Goal: Task Accomplishment & Management: Manage account settings

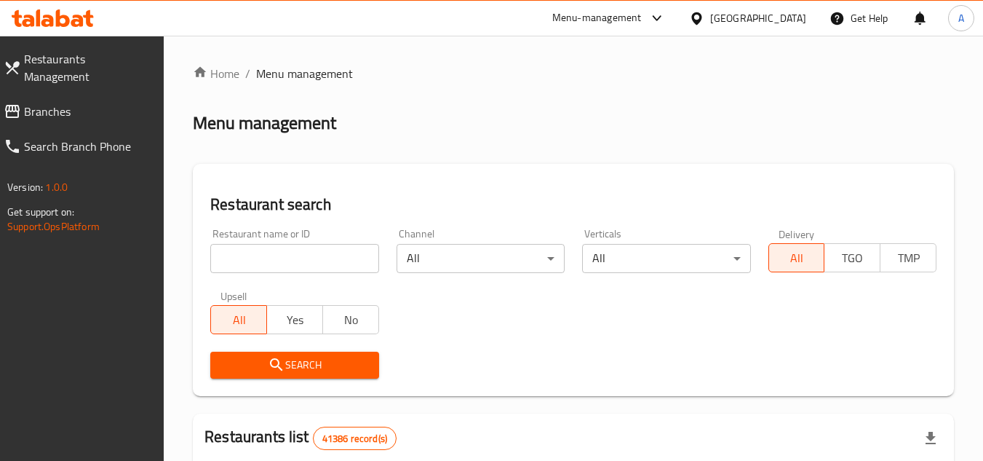
click at [341, 256] on input "search" at bounding box center [294, 258] width 168 height 29
paste input "761665"
type input "761665"
click button "Search" at bounding box center [294, 365] width 168 height 27
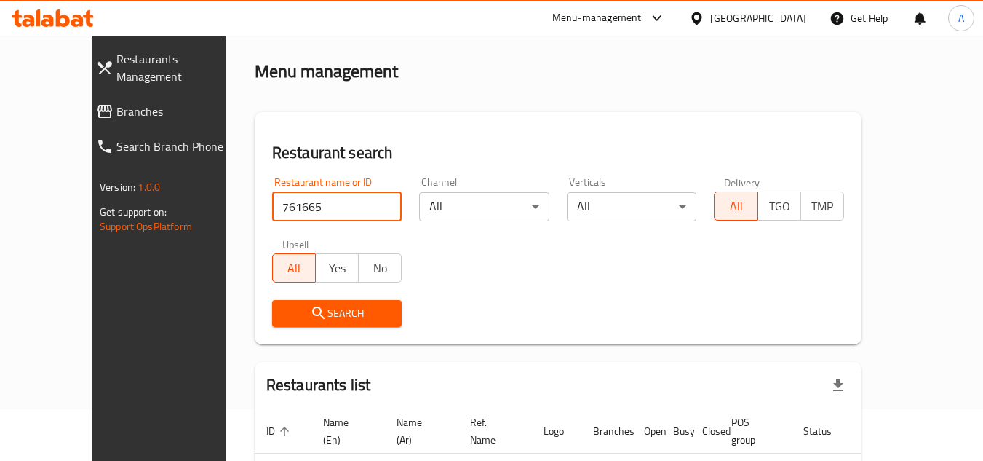
scroll to position [134, 0]
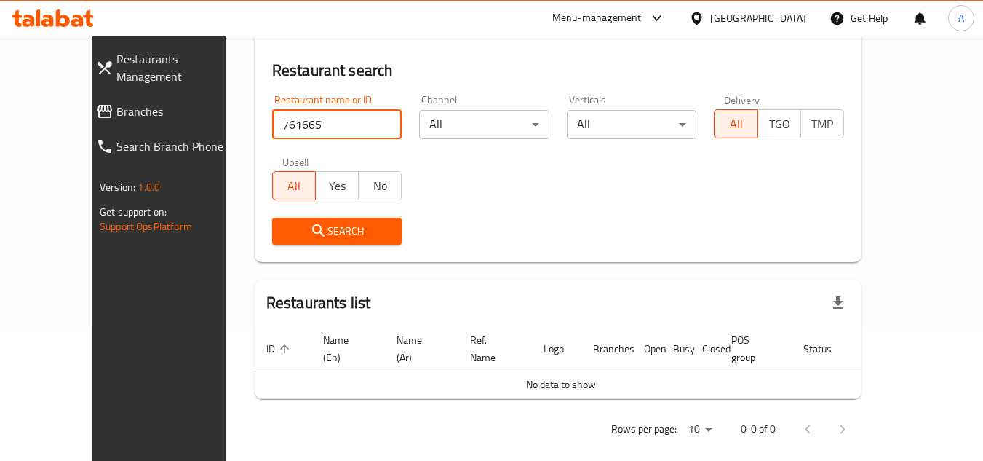
click at [116, 103] on span "Branches" at bounding box center [180, 111] width 129 height 17
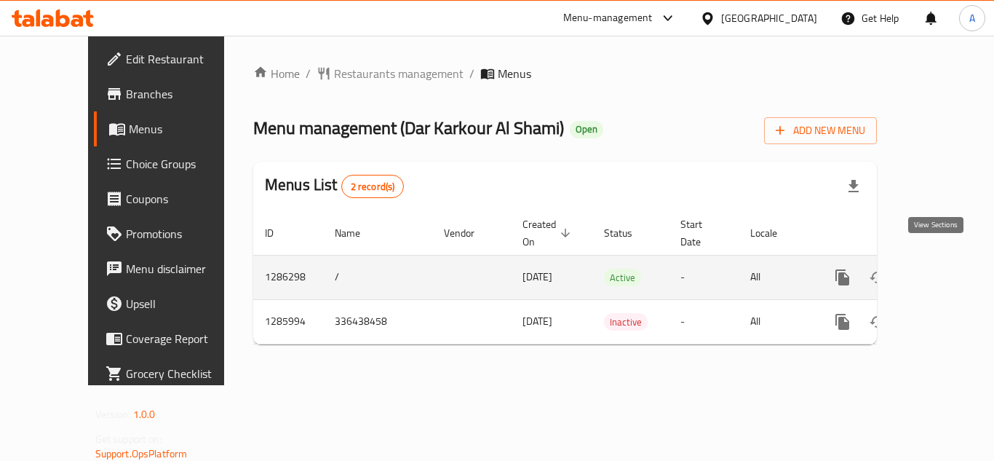
click at [930, 263] on link "enhanced table" at bounding box center [947, 277] width 35 height 35
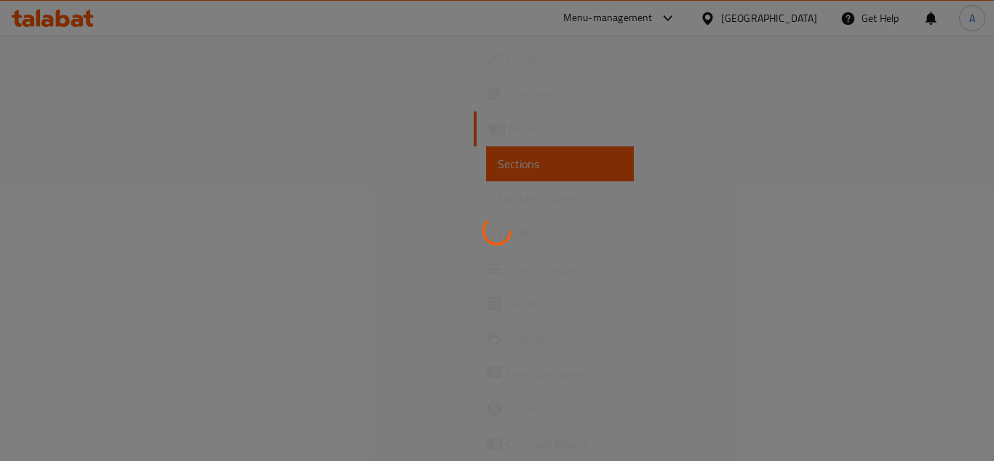
click at [622, 158] on div at bounding box center [497, 230] width 994 height 461
click at [868, 106] on div at bounding box center [497, 230] width 994 height 461
click at [871, 111] on div at bounding box center [497, 230] width 994 height 461
click at [847, 56] on div at bounding box center [497, 230] width 994 height 461
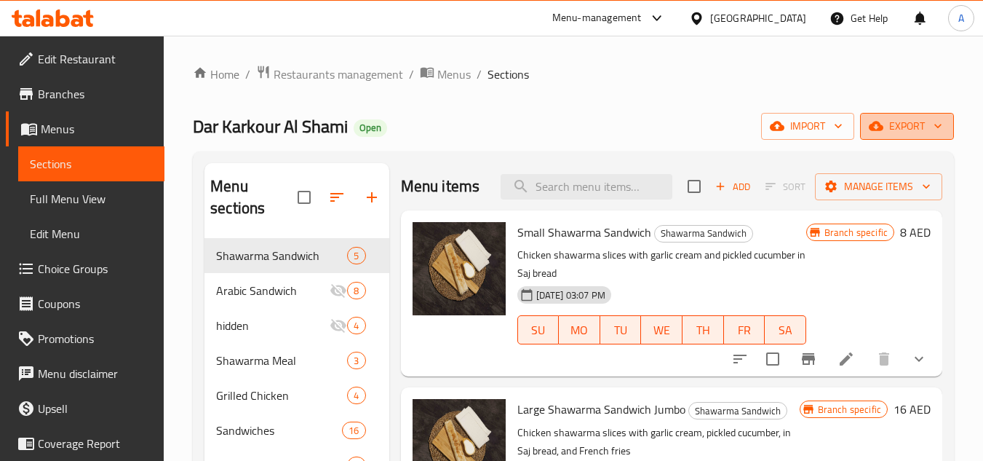
click at [908, 115] on button "export" at bounding box center [907, 126] width 94 height 27
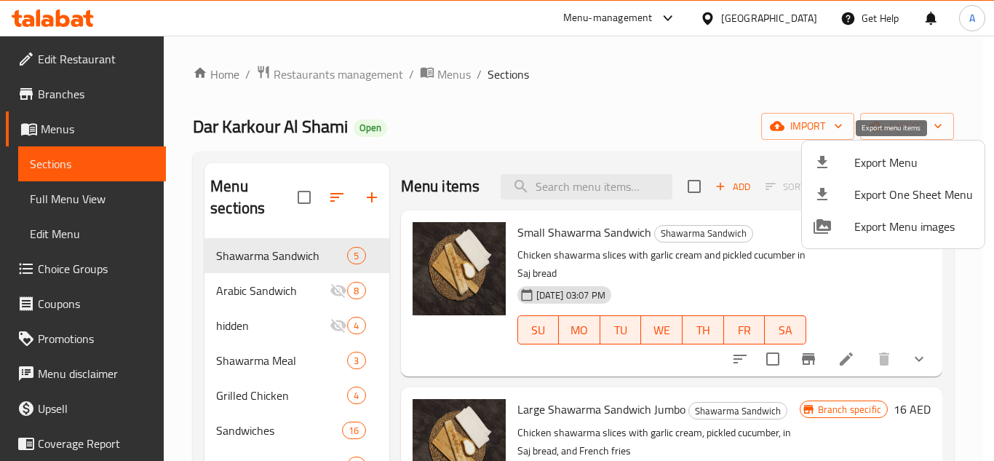
click at [880, 163] on span "Export Menu" at bounding box center [914, 162] width 119 height 17
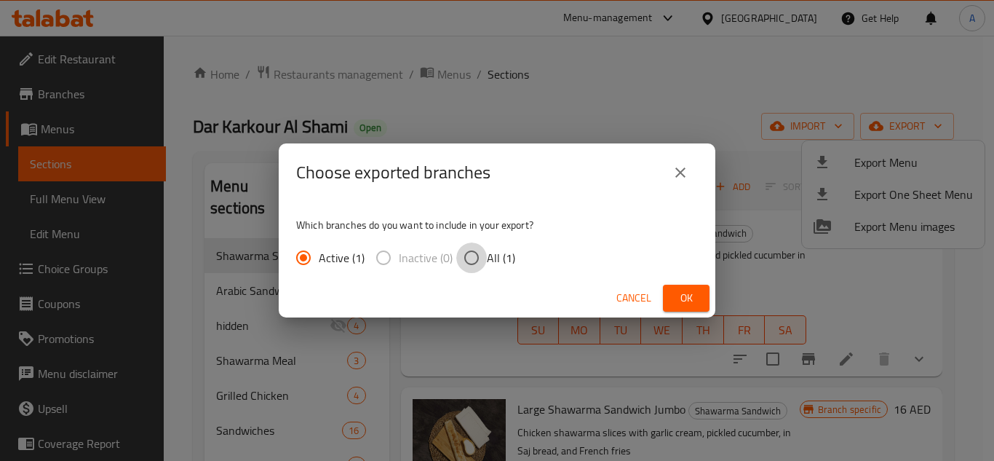
click at [474, 256] on input "All (1)" at bounding box center [471, 257] width 31 height 31
radio input "true"
click at [666, 292] on button "Ok" at bounding box center [686, 298] width 47 height 27
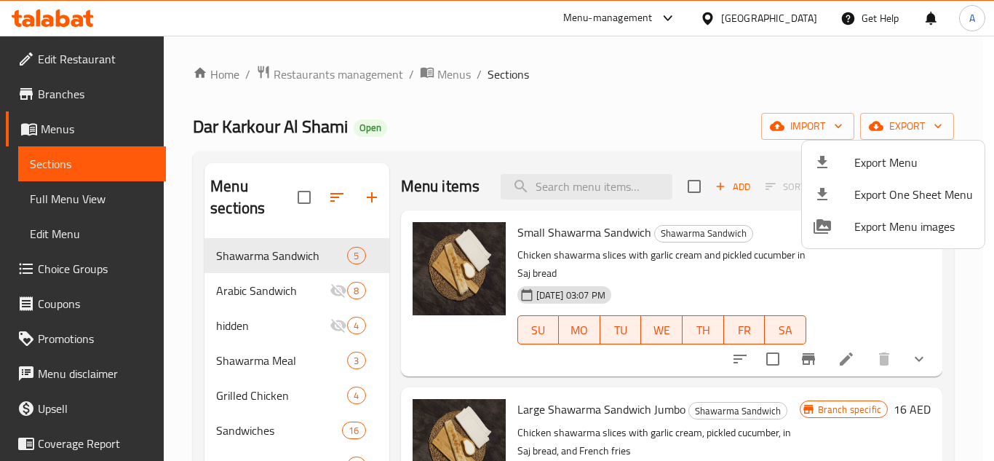
click at [627, 127] on div at bounding box center [497, 230] width 994 height 461
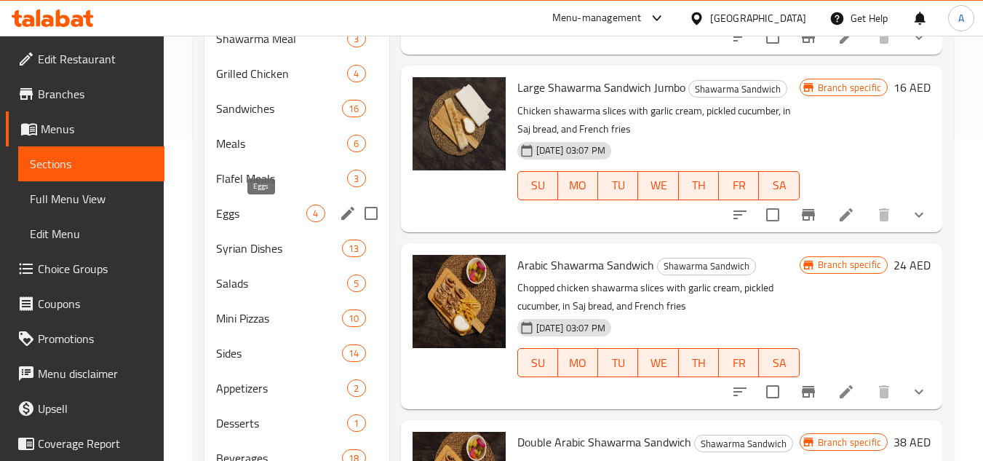
scroll to position [383, 0]
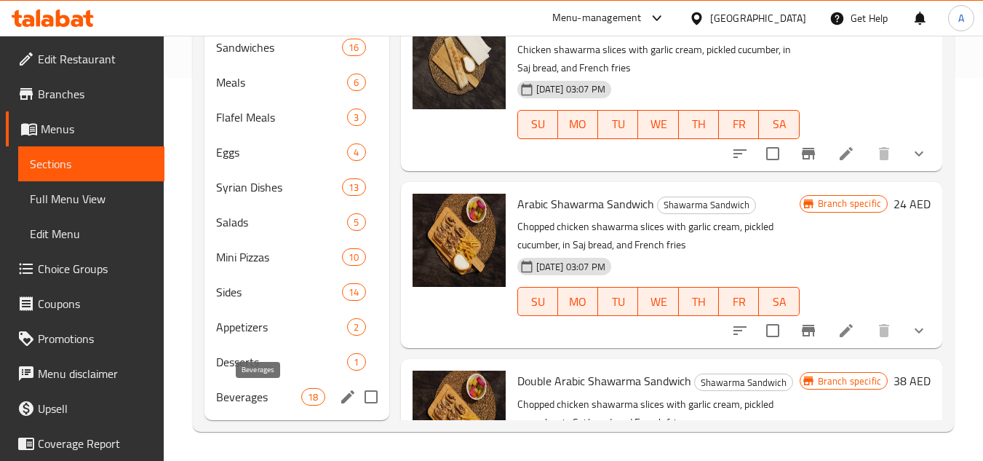
drag, startPoint x: 271, startPoint y: 392, endPoint x: 392, endPoint y: 391, distance: 120.8
click at [271, 392] on span "Beverages" at bounding box center [258, 396] width 85 height 17
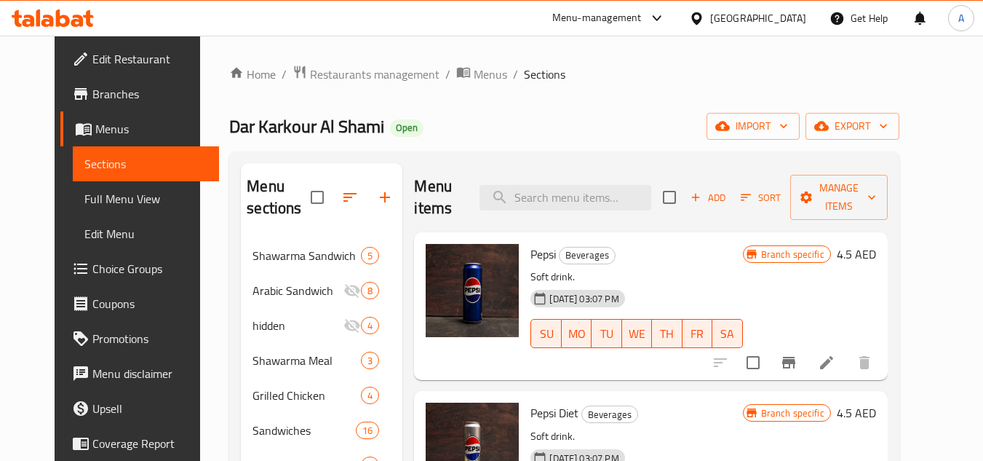
click at [610, 182] on div "Menu items Add Sort Manage items" at bounding box center [650, 197] width 473 height 69
paste input "Turkish coffee"
click at [614, 197] on input "Turkish coffee" at bounding box center [566, 197] width 172 height 25
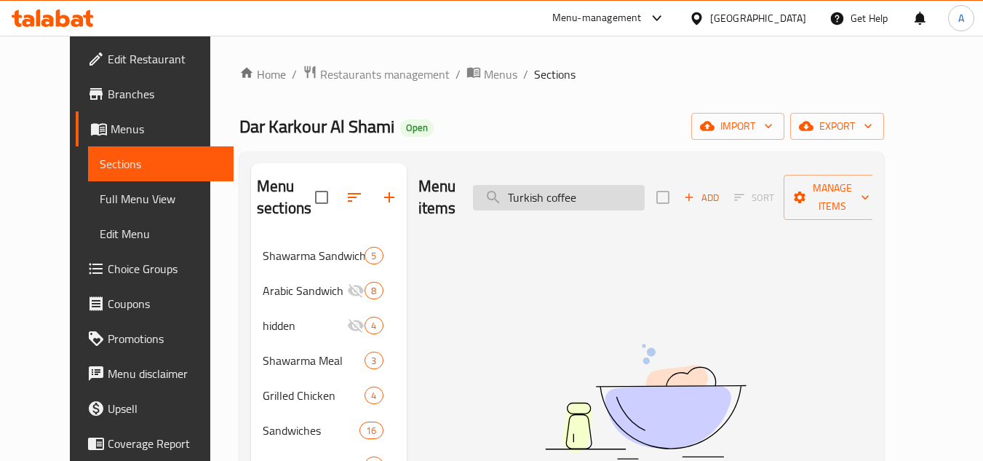
click at [598, 191] on input "Turkish coffee" at bounding box center [559, 197] width 172 height 25
click at [539, 185] on input "Turkish" at bounding box center [559, 197] width 172 height 25
click at [536, 186] on input "Turkish" at bounding box center [559, 197] width 172 height 25
type input "Turkish"
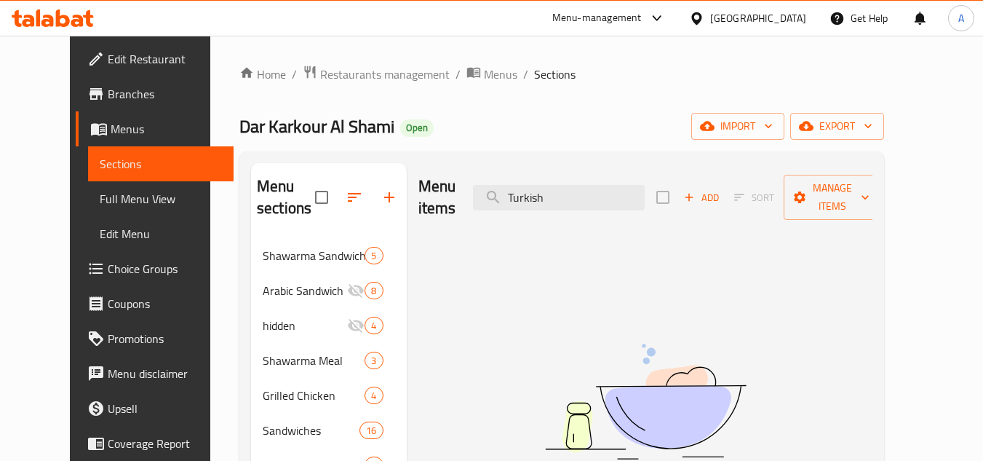
click at [721, 189] on span "Add" at bounding box center [701, 197] width 39 height 17
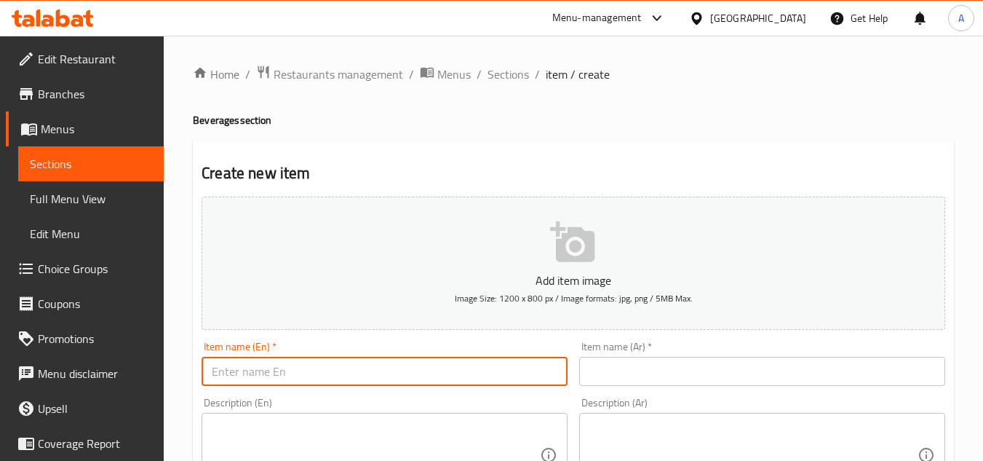
click at [513, 371] on input "text" at bounding box center [385, 371] width 366 height 29
paste input "Turkish coffee"
type input "Turkish coffee"
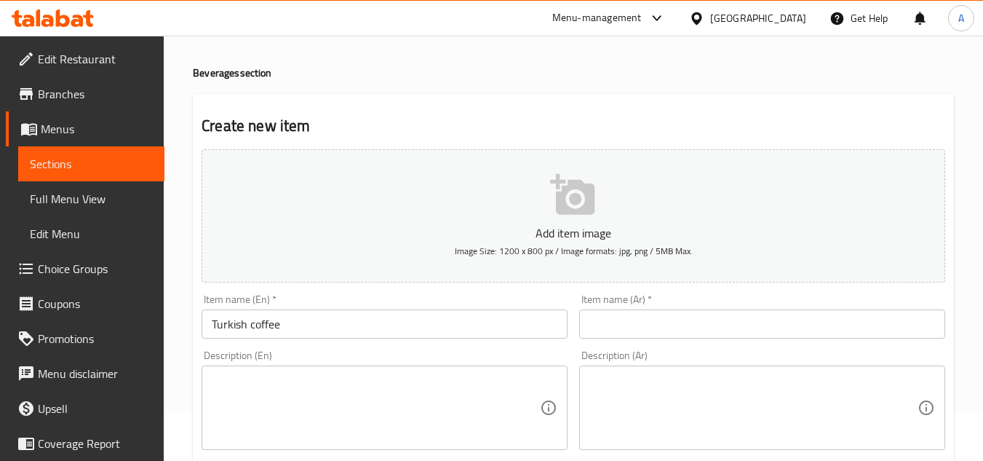
scroll to position [73, 0]
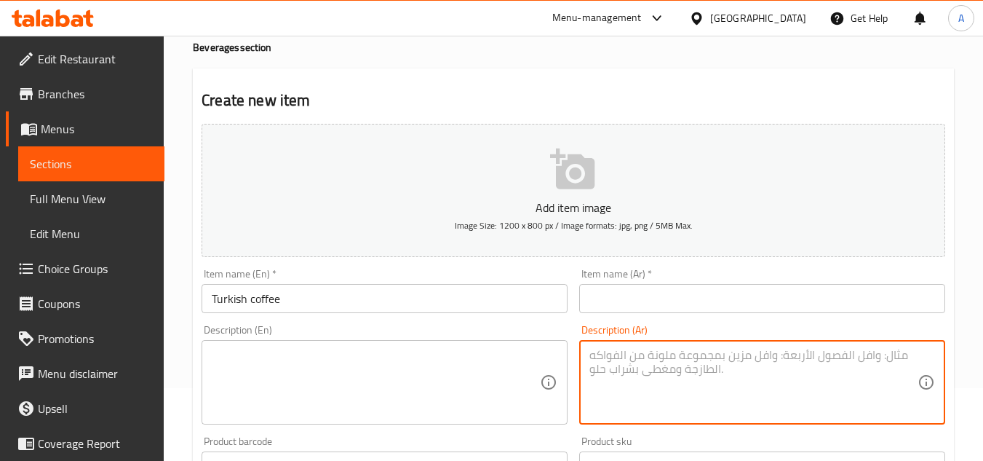
click at [860, 371] on textarea at bounding box center [754, 382] width 328 height 69
paste textarea "مغلي القهوة التركية (السكر حسب الرغبة)"
type textarea "مغلي القهوة التركية (السكر حسب الرغبة)"
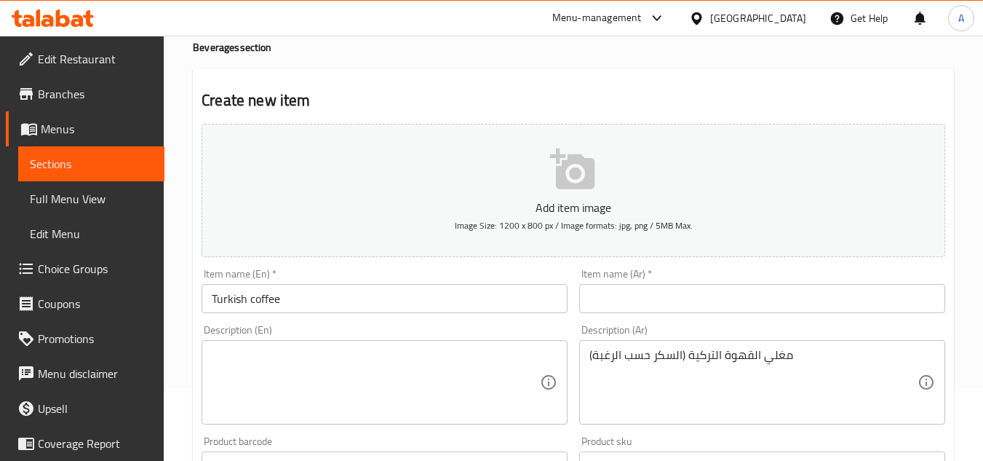
click at [375, 376] on textarea at bounding box center [376, 382] width 328 height 69
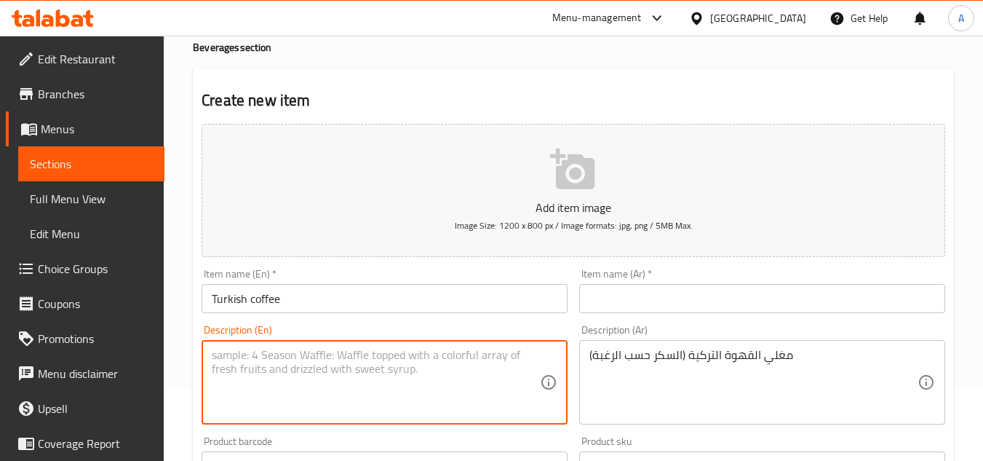
paste textarea "Turkish coffee (sugar to taste)"
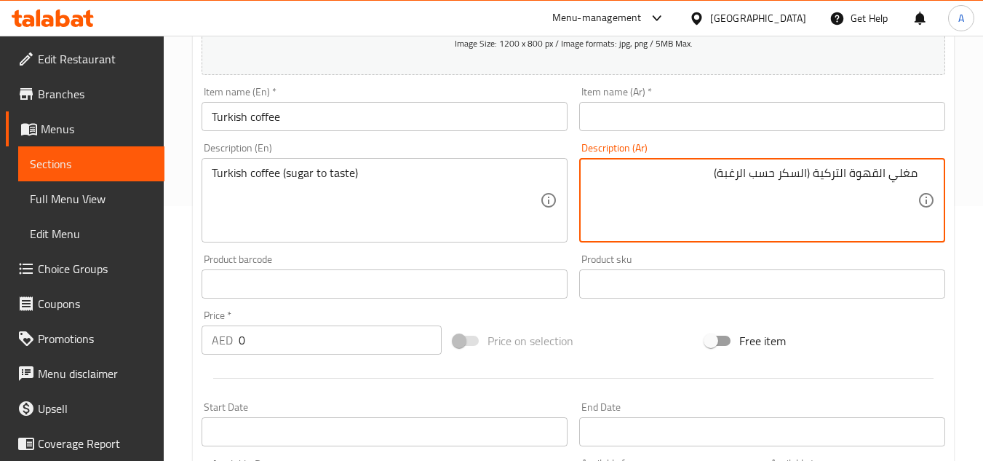
scroll to position [364, 0]
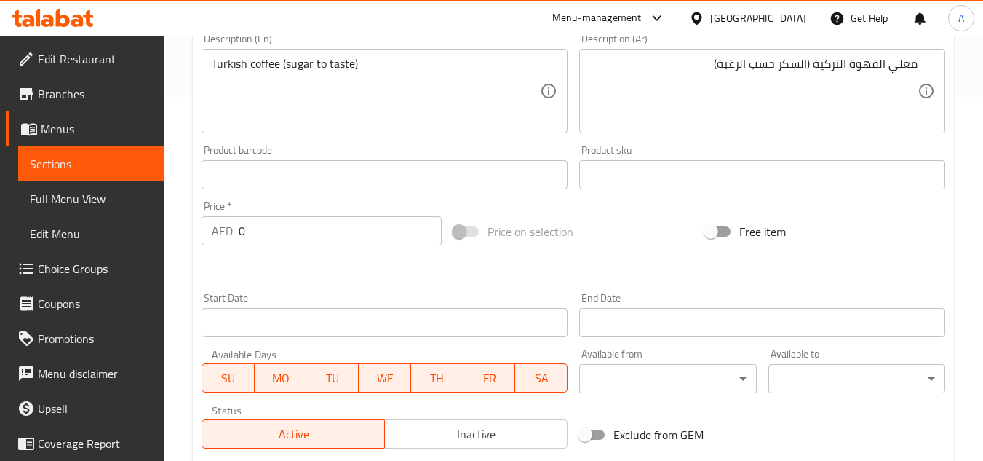
click at [825, 224] on div "Free item" at bounding box center [826, 231] width 252 height 39
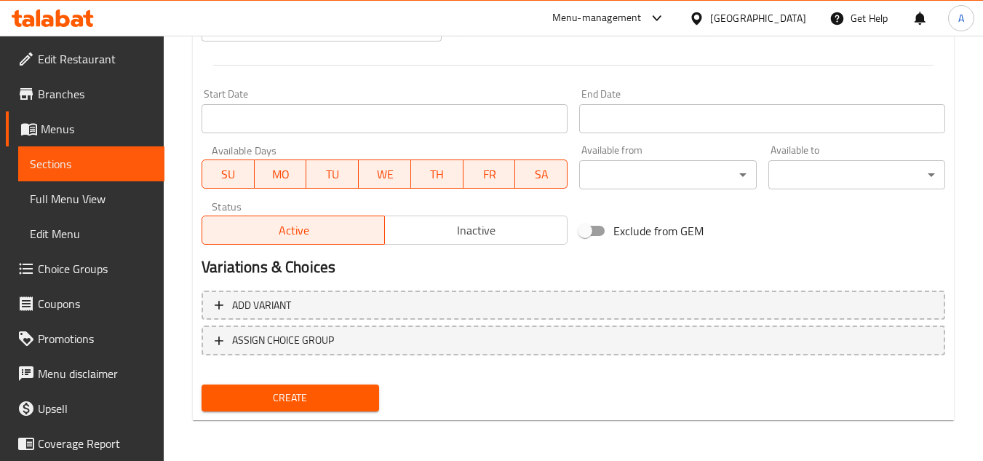
scroll to position [349, 0]
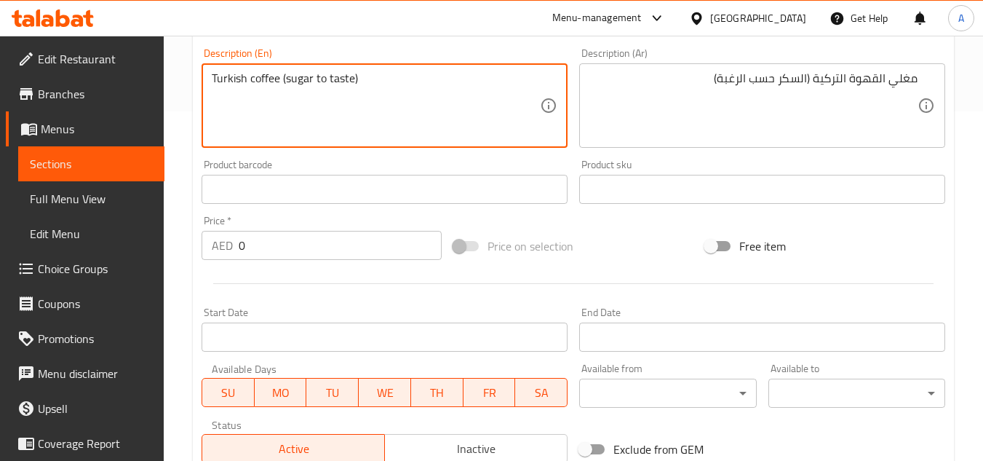
click at [443, 116] on textarea "Turkish coffee (sugar to taste)" at bounding box center [376, 105] width 328 height 69
paste textarea "Boiled Turkish coffee. Sugar added upon request."
type textarea "Boiled Turkish coffee. Sugar added upon request."
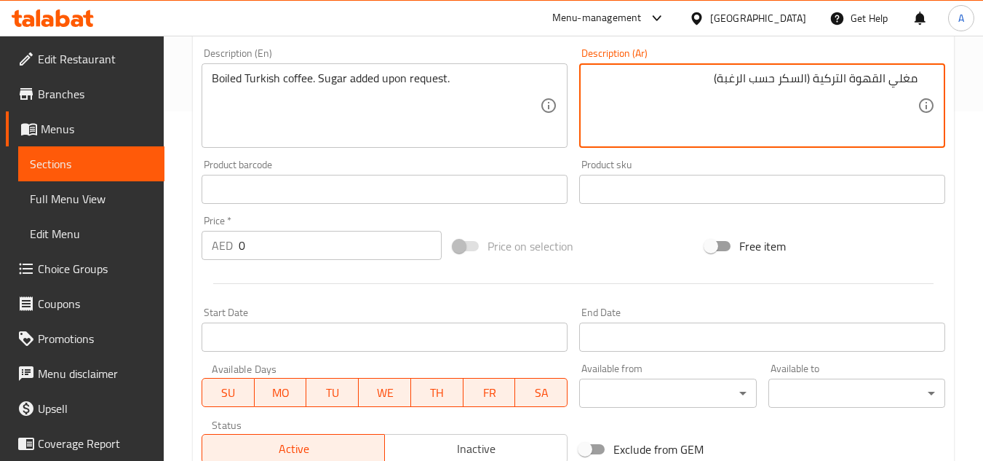
click at [825, 95] on textarea "مغلي القهوة التركية (السكر حسب الرغبة)" at bounding box center [754, 105] width 328 height 69
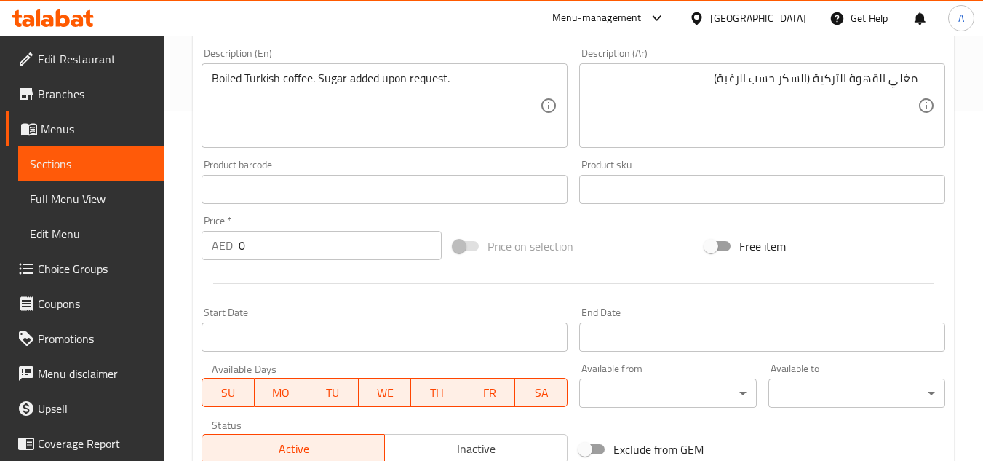
drag, startPoint x: 259, startPoint y: 119, endPoint x: 272, endPoint y: 119, distance: 13.1
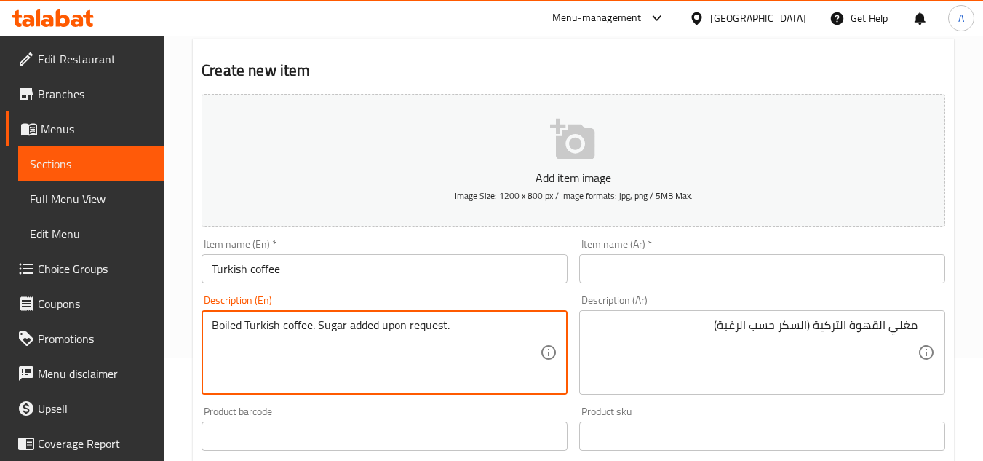
scroll to position [0, 0]
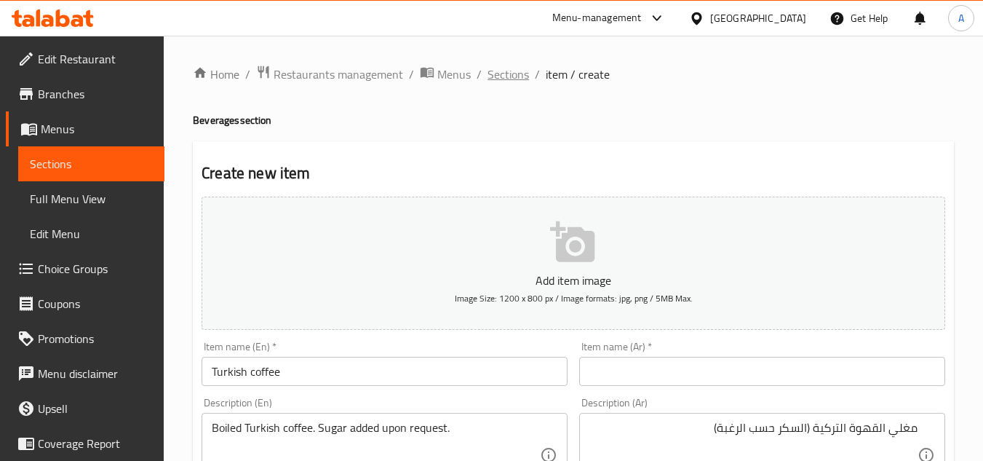
click at [489, 76] on span "Sections" at bounding box center [508, 74] width 41 height 17
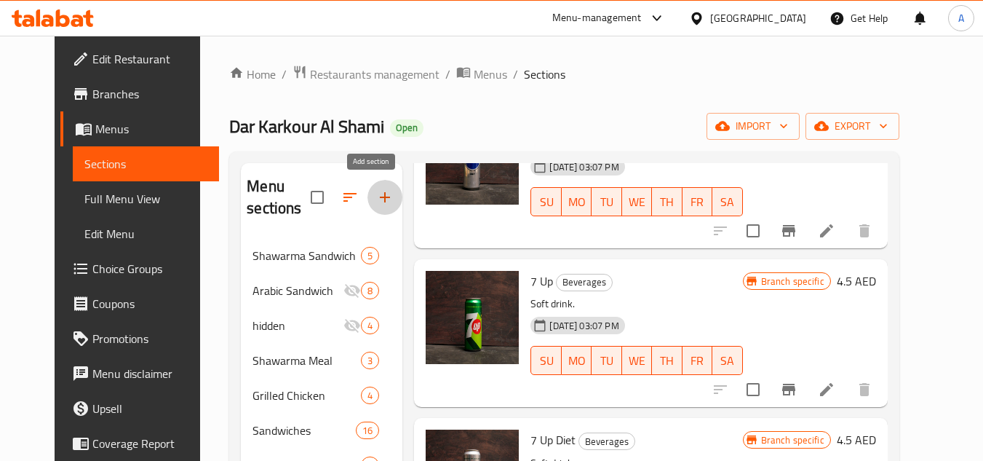
click at [370, 185] on button "button" at bounding box center [385, 197] width 35 height 35
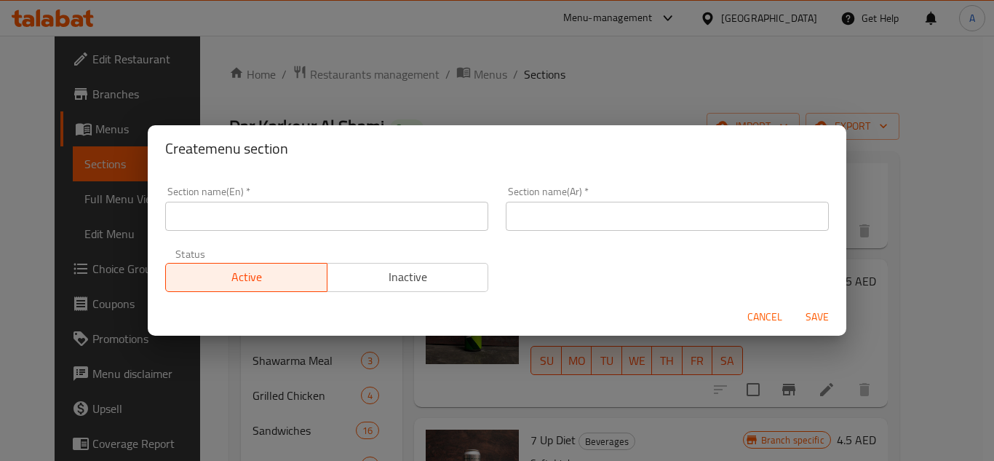
click at [422, 226] on input "text" at bounding box center [326, 216] width 323 height 29
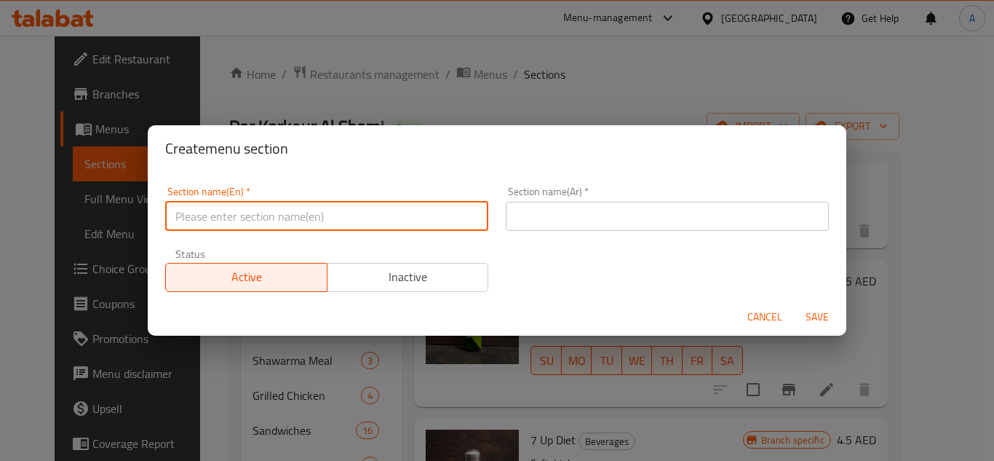
paste input "Breakfast"
type input "Breakfast"
click at [624, 206] on input "text" at bounding box center [667, 216] width 323 height 29
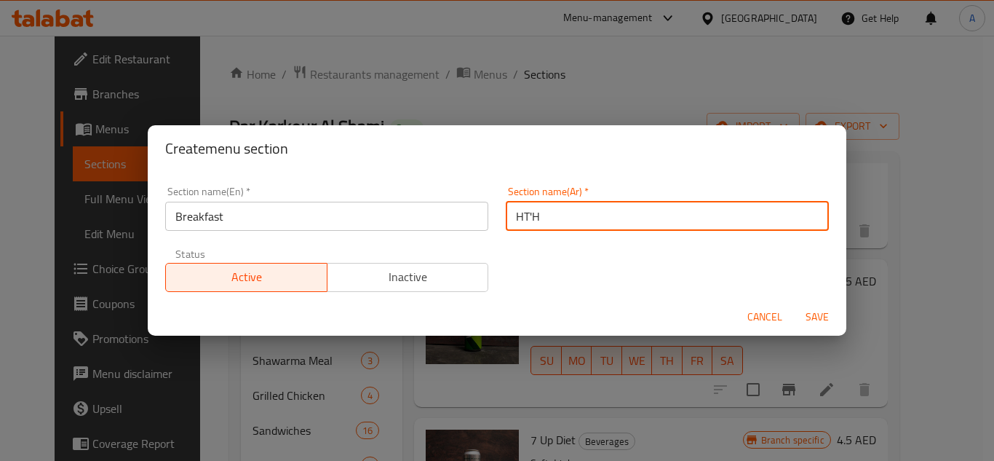
type input "HT'HV"
type input "افطار"
click at [794, 304] on button "Save" at bounding box center [817, 317] width 47 height 27
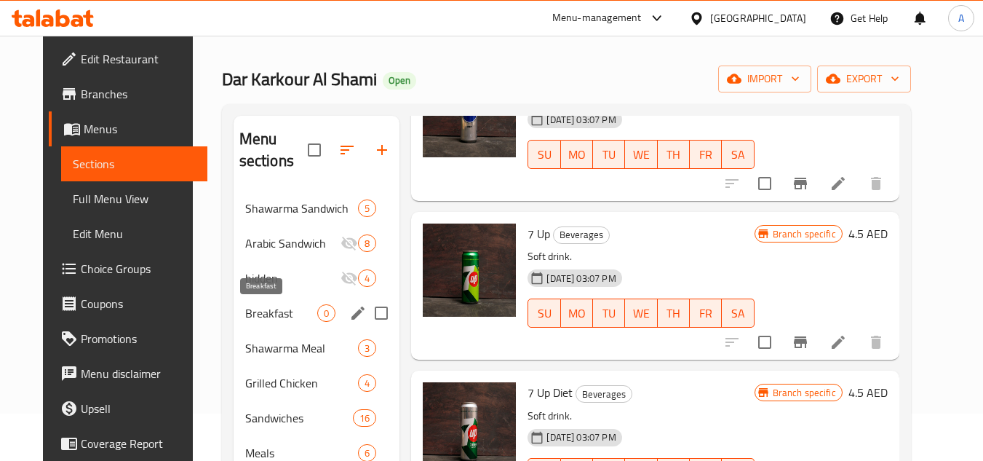
scroll to position [73, 0]
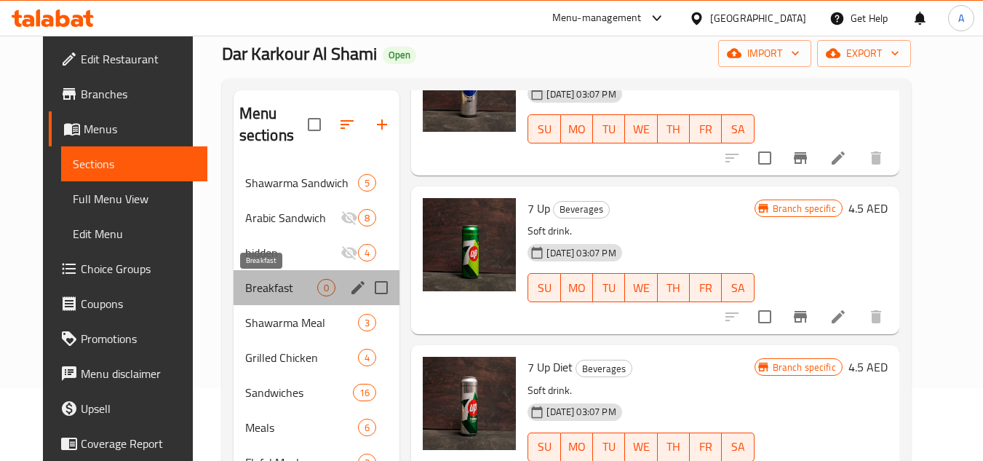
click at [258, 290] on span "Breakfast" at bounding box center [281, 287] width 73 height 17
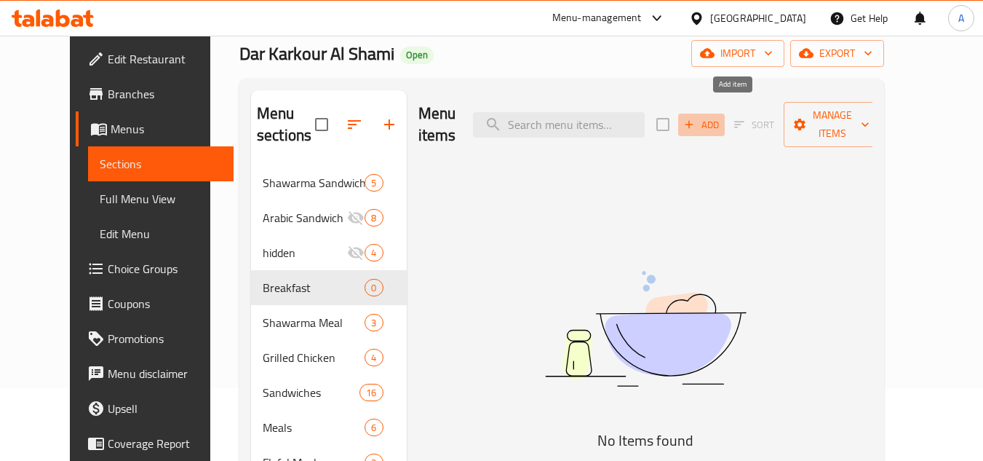
click at [721, 116] on span "Add" at bounding box center [701, 124] width 39 height 17
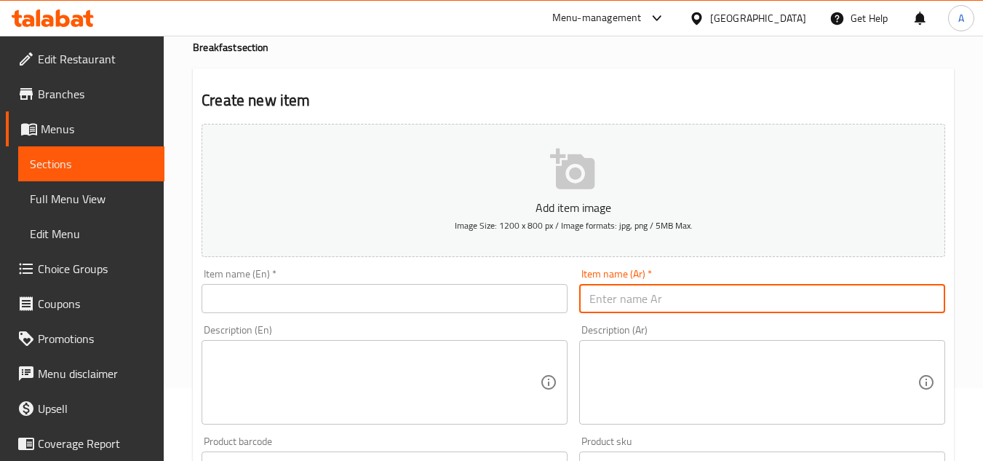
click at [852, 297] on input "text" at bounding box center [762, 298] width 366 height 29
paste input "بيض شكشوكة (كبير)"
drag, startPoint x: 828, startPoint y: 306, endPoint x: 861, endPoint y: 306, distance: 32.8
click at [861, 306] on input "بيض شكشوكة (كبير)" at bounding box center [762, 298] width 366 height 29
type input "بيض شكشوكة"
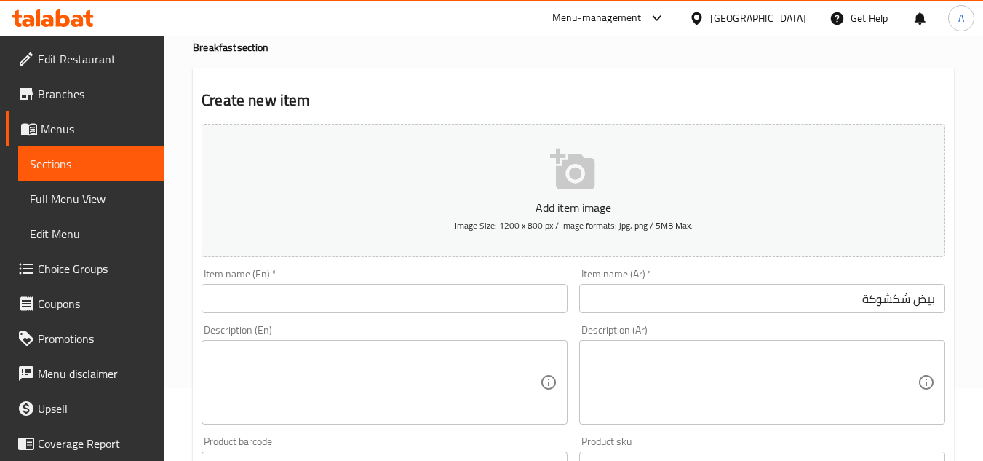
click at [462, 286] on input "text" at bounding box center [385, 298] width 366 height 29
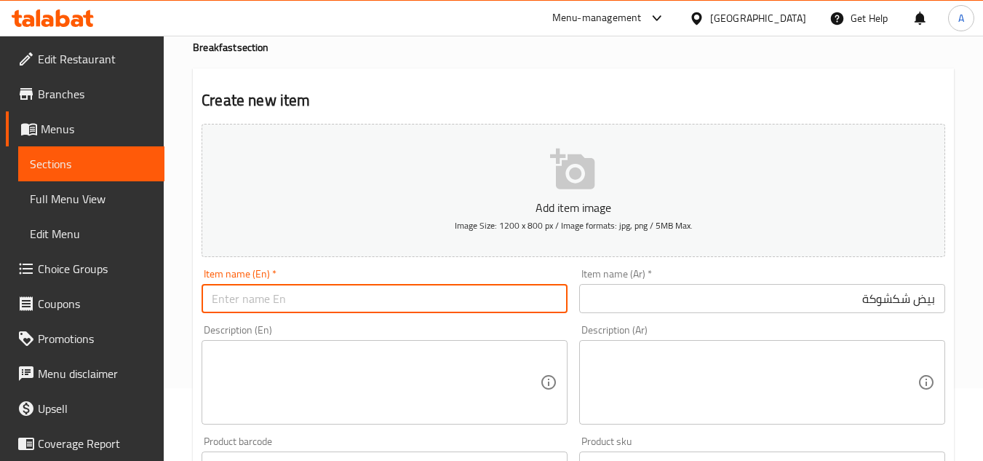
paste input "Egg Shakshouka (Large)"
drag, startPoint x: 293, startPoint y: 294, endPoint x: 493, endPoint y: 315, distance: 200.6
click at [469, 312] on input "Egg Shakshouka (Large)" at bounding box center [385, 298] width 366 height 29
type input "Egg Shakshouka"
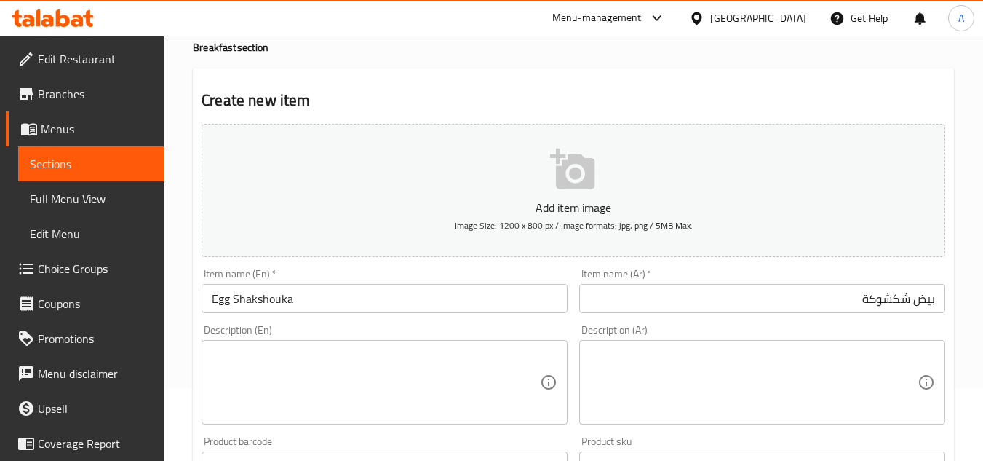
drag, startPoint x: 691, startPoint y: 391, endPoint x: 782, endPoint y: 402, distance: 91.6
click at [691, 391] on textarea at bounding box center [754, 382] width 328 height 69
paste textarea "بيض مع الطماطم، البصل، والفلفل الأخضر، في الطبق مطبوخ بطريقتنا الخاصة مع الخضار…"
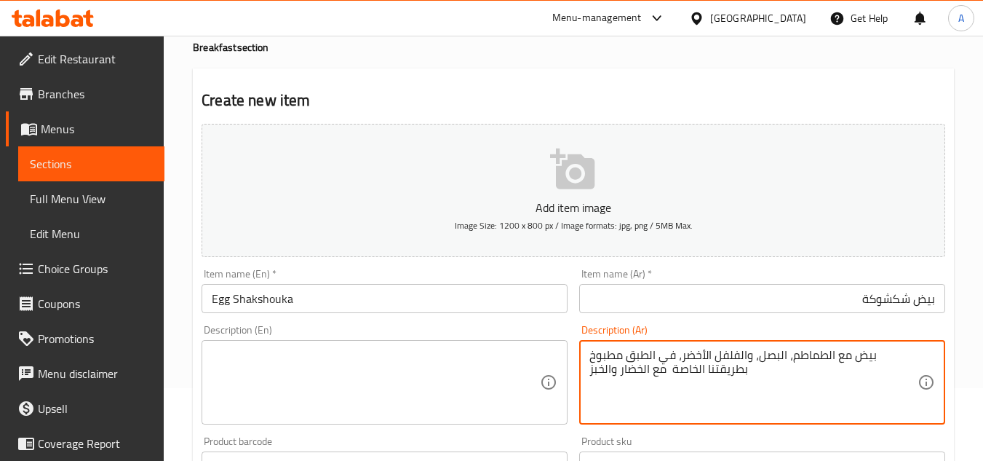
type textarea "بيض مع الطماطم، البصل، والفلفل الأخضر، في الطبق مطبوخ بطريقتنا الخاصة مع الخضار…"
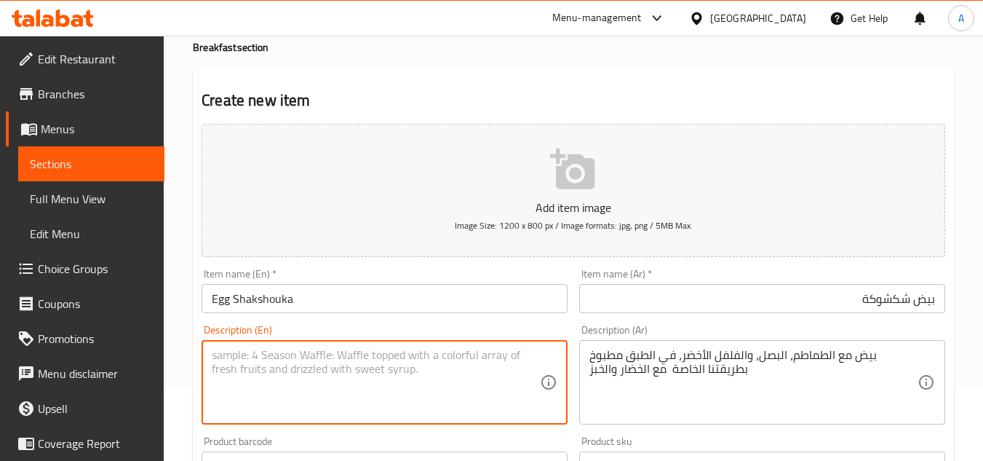
click at [347, 370] on textarea at bounding box center [376, 382] width 328 height 69
paste textarea "Eggs cooked our special way with tomato, onion, and green pepper. Served on a p…"
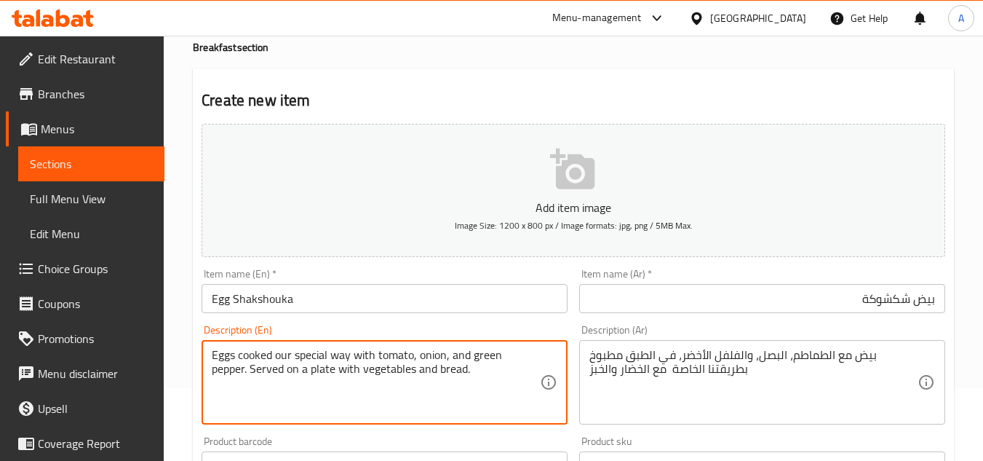
scroll to position [218, 0]
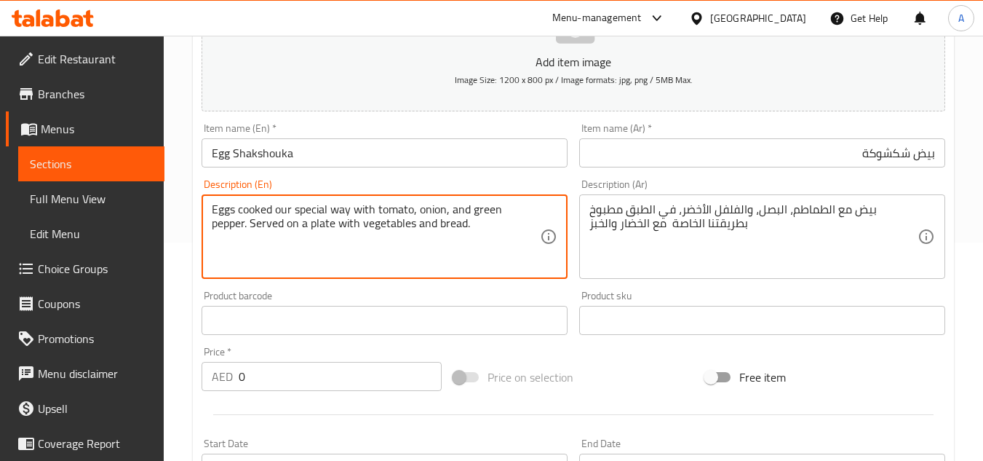
type textarea "Eggs cooked our special way with tomato, onion, and green pepper. Served on a p…"
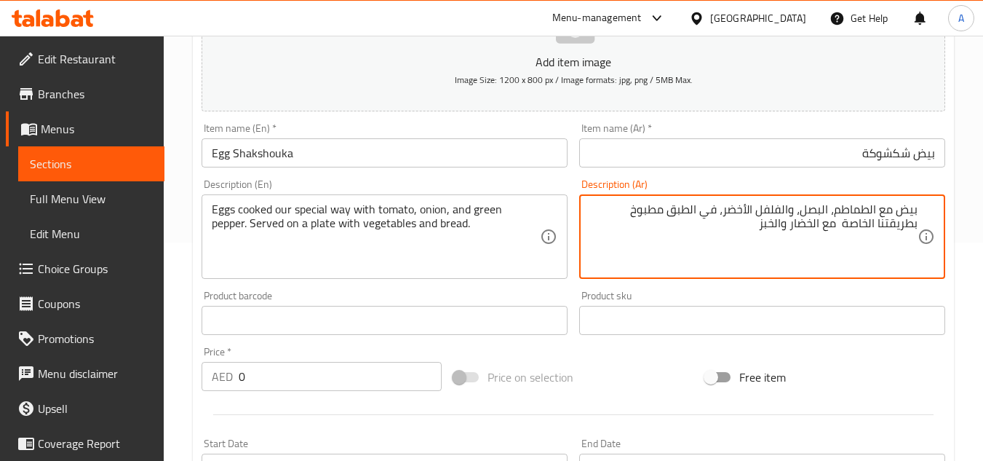
scroll to position [510, 0]
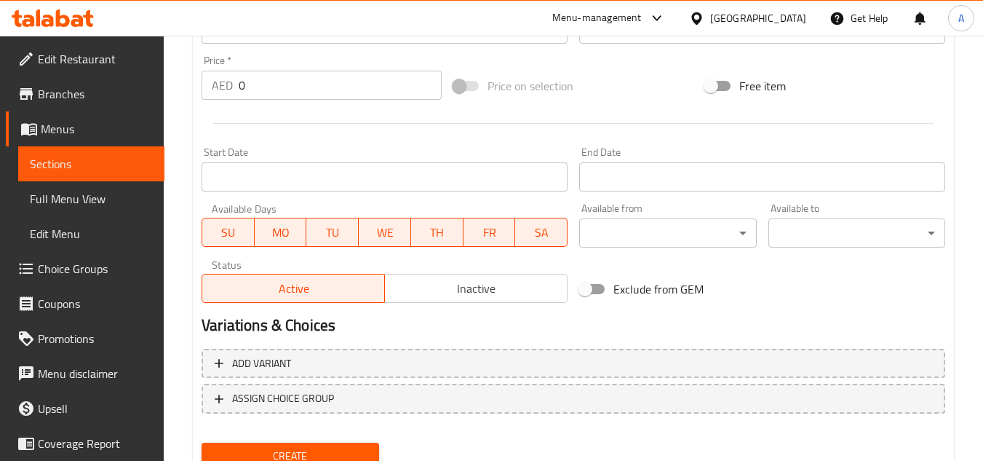
click at [650, 333] on h2 "Variations & Choices" at bounding box center [574, 325] width 744 height 22
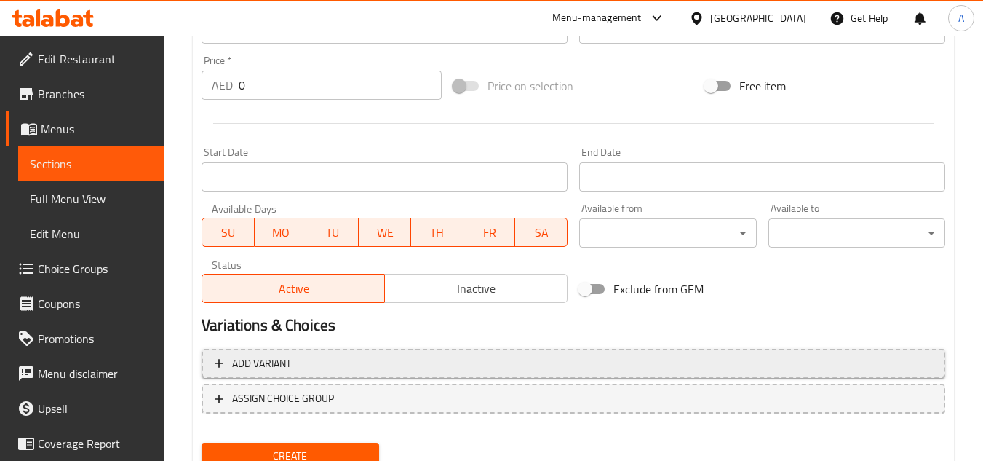
click at [671, 370] on span "Add variant" at bounding box center [574, 364] width 718 height 18
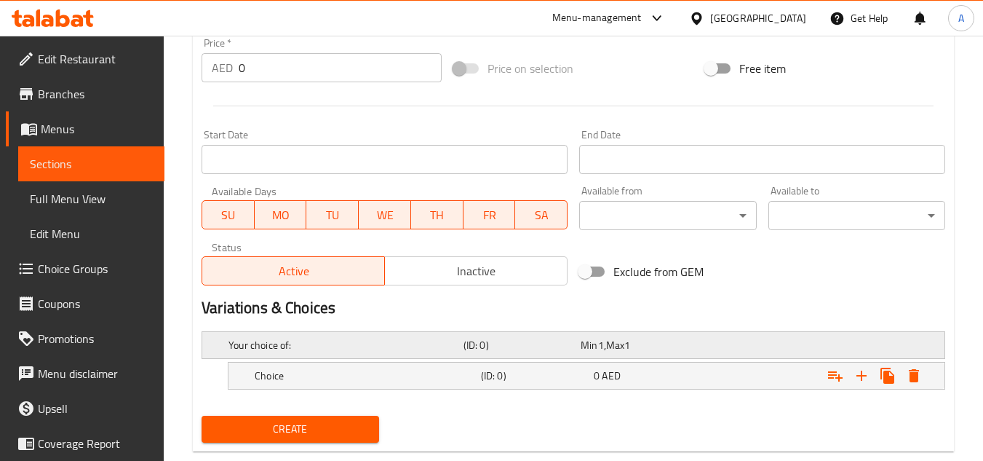
scroll to position [558, 0]
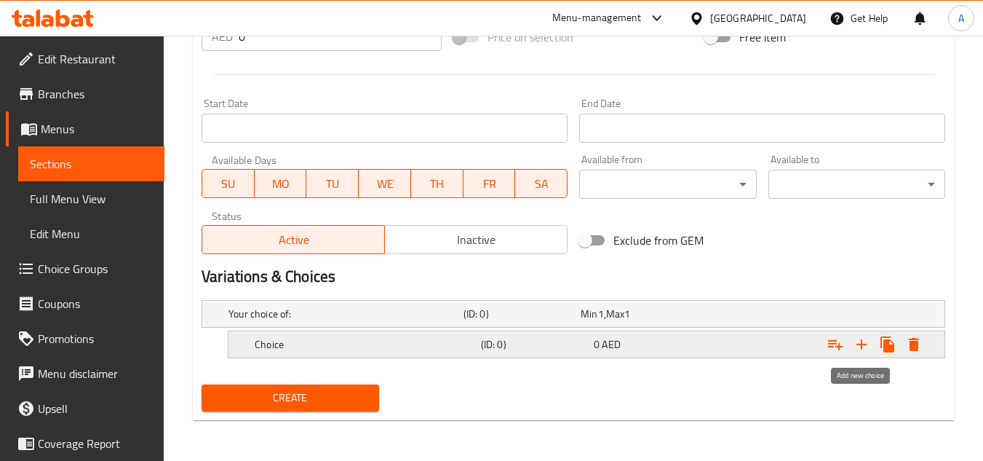
click at [866, 349] on icon "Expand" at bounding box center [861, 344] width 17 height 17
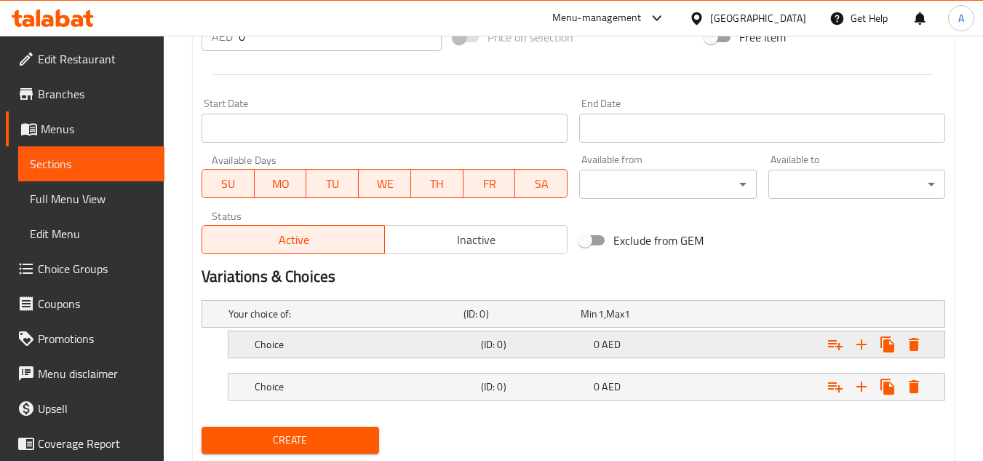
click at [371, 347] on h5 "Choice" at bounding box center [365, 344] width 221 height 15
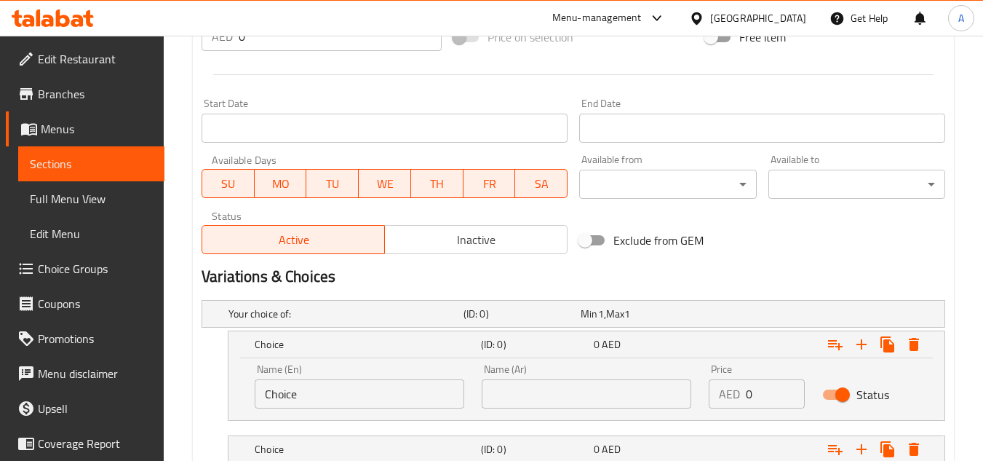
click at [424, 389] on input "Choice" at bounding box center [360, 393] width 210 height 29
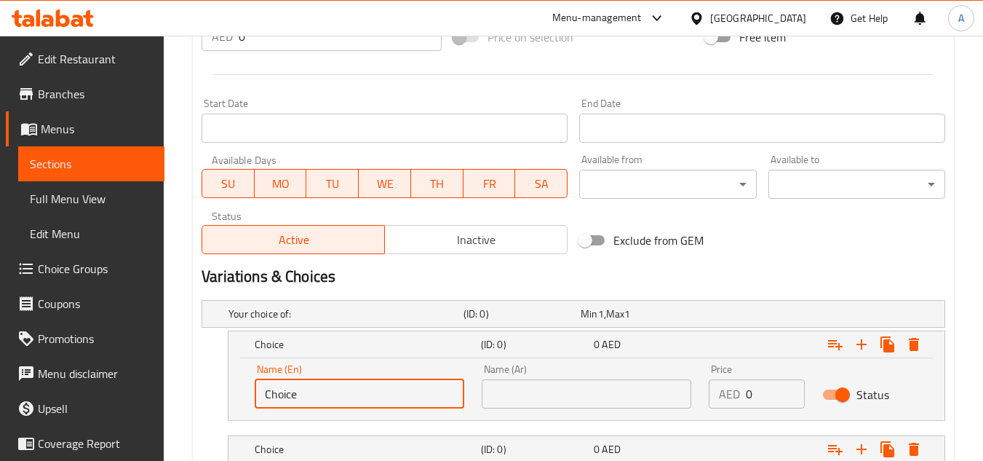
click at [424, 389] on input "Choice" at bounding box center [360, 393] width 210 height 29
paste input "Larg"
type input "Large"
click at [603, 441] on span "AED" at bounding box center [611, 449] width 18 height 19
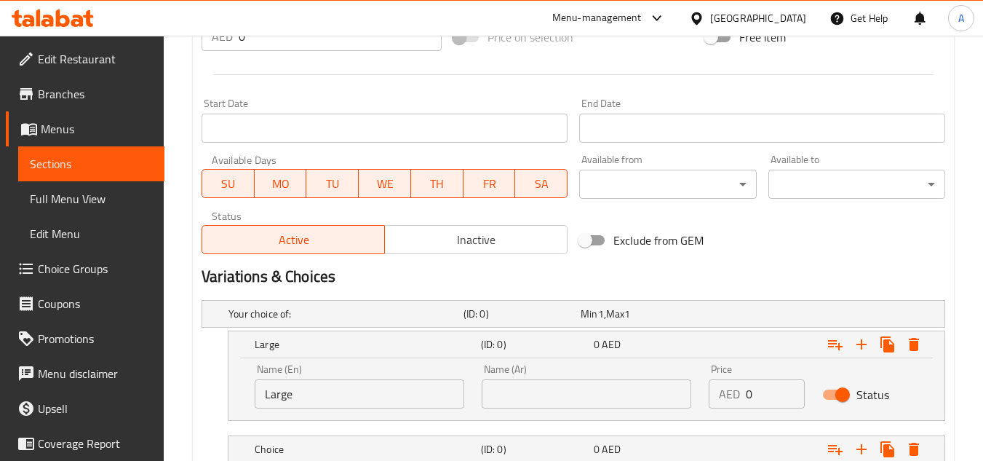
scroll to position [725, 0]
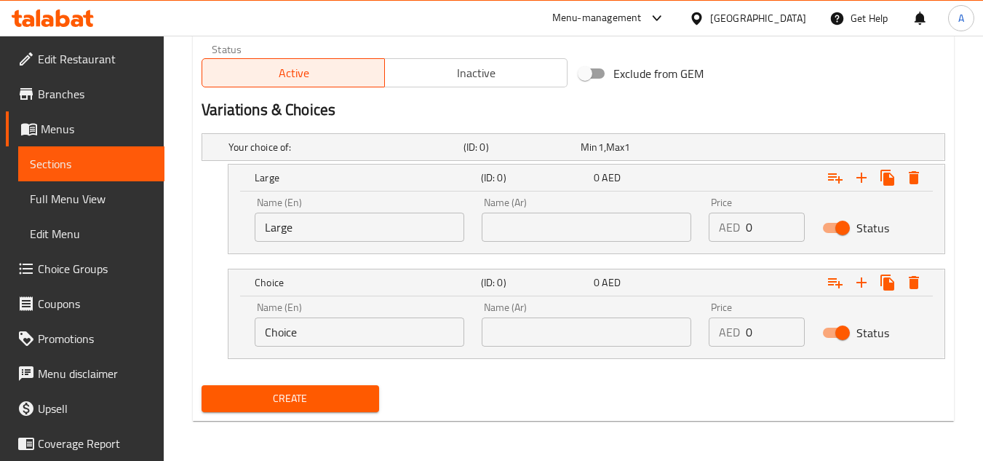
click at [416, 341] on input "Choice" at bounding box center [360, 331] width 210 height 29
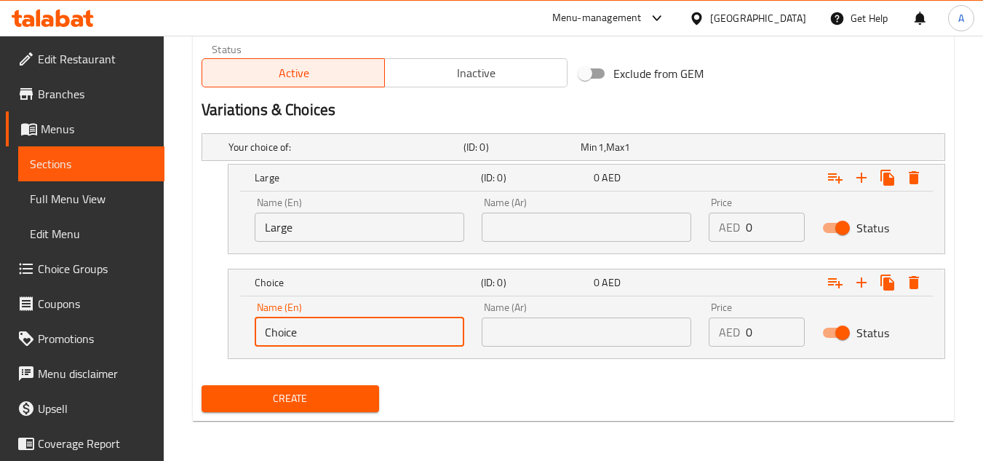
click at [416, 341] on input "Choice" at bounding box center [360, 331] width 210 height 29
paste input "Medium"
click at [416, 341] on input "Choice" at bounding box center [360, 331] width 210 height 29
type input "Medium"
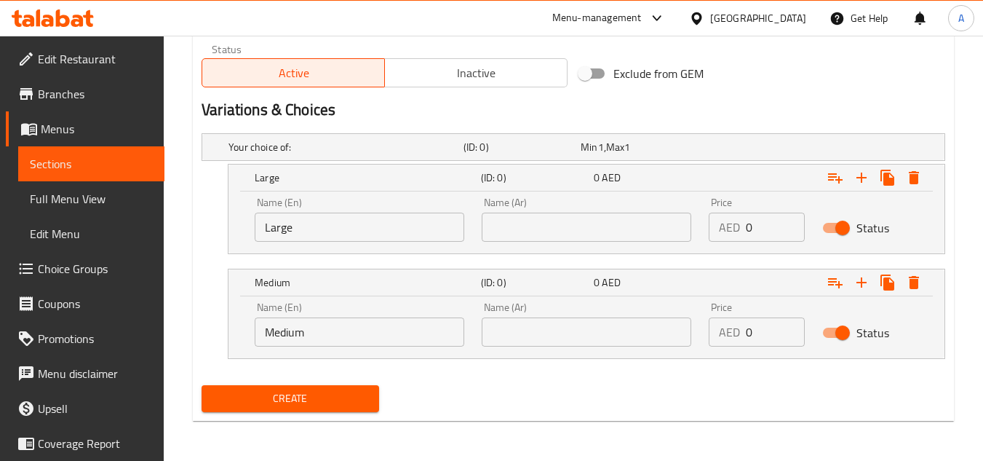
click at [649, 234] on input "text" at bounding box center [587, 227] width 210 height 29
paste input "كبير"
type input "كبير"
click at [558, 341] on input "text" at bounding box center [587, 331] width 210 height 29
paste input "وسط"
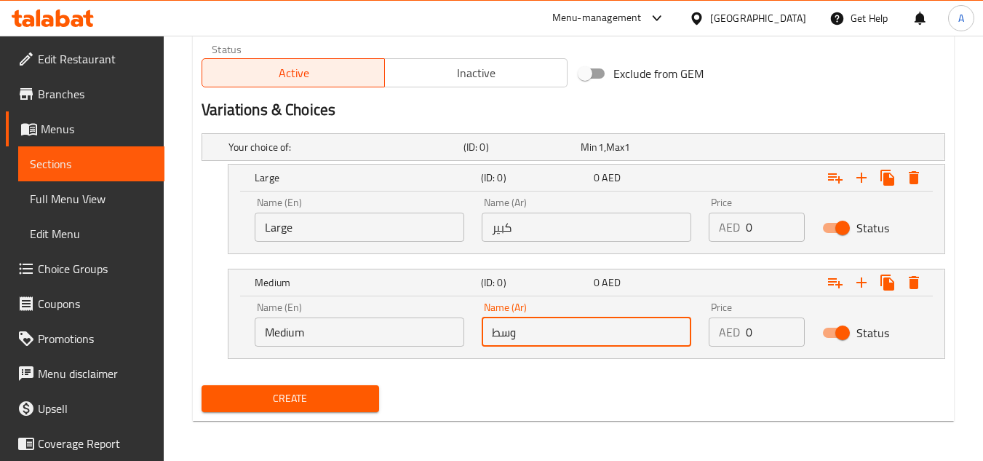
type input "وسط"
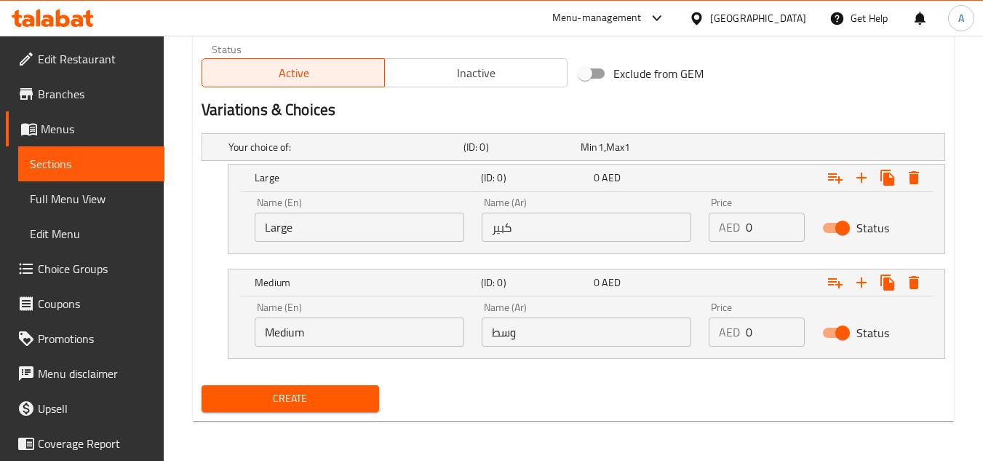
drag, startPoint x: 770, startPoint y: 239, endPoint x: 717, endPoint y: 312, distance: 89.5
click at [649, 256] on div "Your choice of: (ID: 0) Min 1 , Max 1 Name (En) Your choice of: Name (En) Name …" at bounding box center [574, 253] width 756 height 252
paste input "26.25"
type input "26.25"
paste input "17.5"
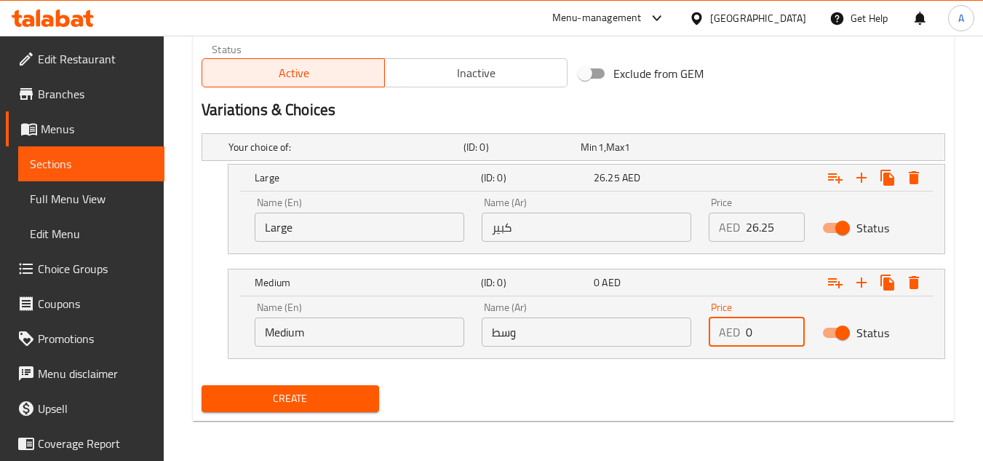
drag, startPoint x: 761, startPoint y: 326, endPoint x: 615, endPoint y: 360, distance: 149.6
click at [688, 331] on div "Name (En) Medium Name (En) Name (Ar) وسط Name (Ar) Price AED 0 Price Status" at bounding box center [586, 324] width 681 height 62
type input "17.5"
click at [743, 399] on div "Create" at bounding box center [574, 398] width 756 height 39
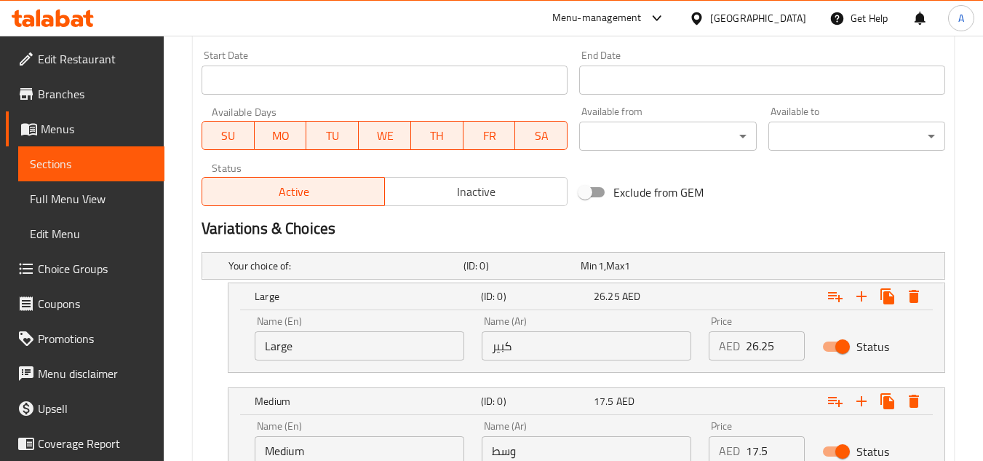
scroll to position [726, 0]
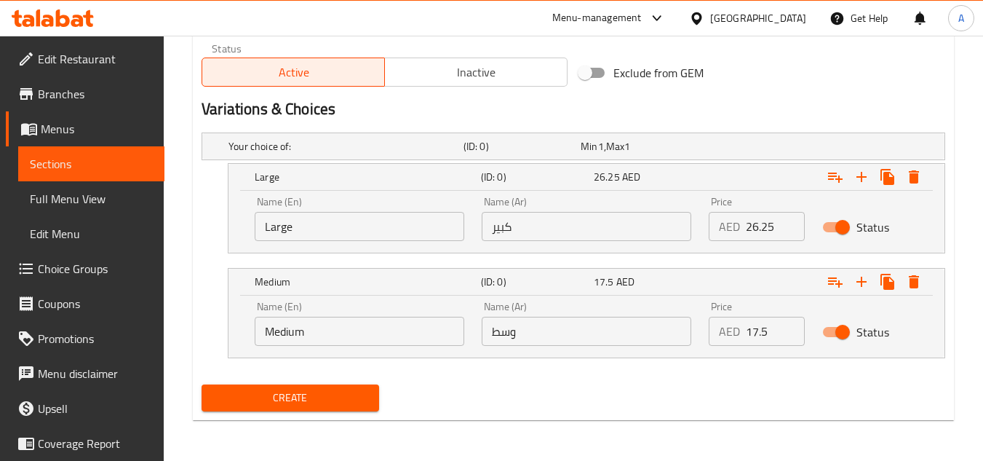
click at [358, 387] on button "Create" at bounding box center [290, 397] width 177 height 27
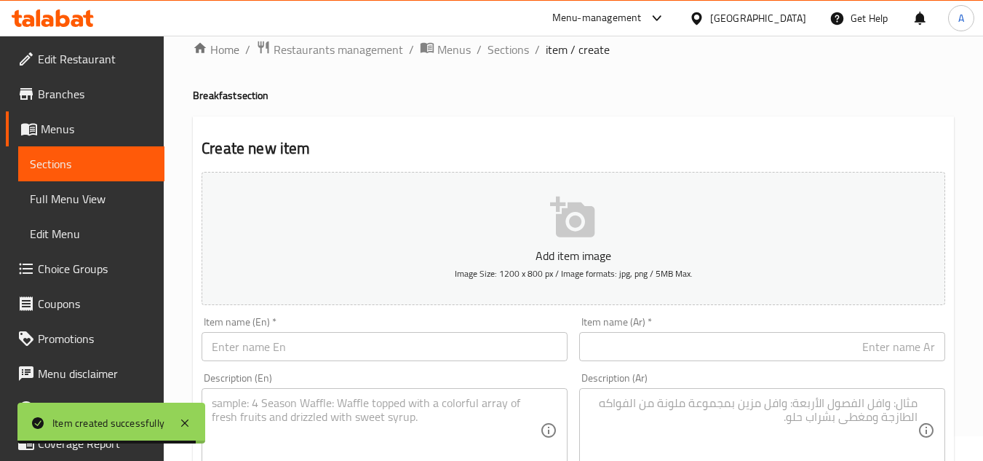
scroll to position [0, 0]
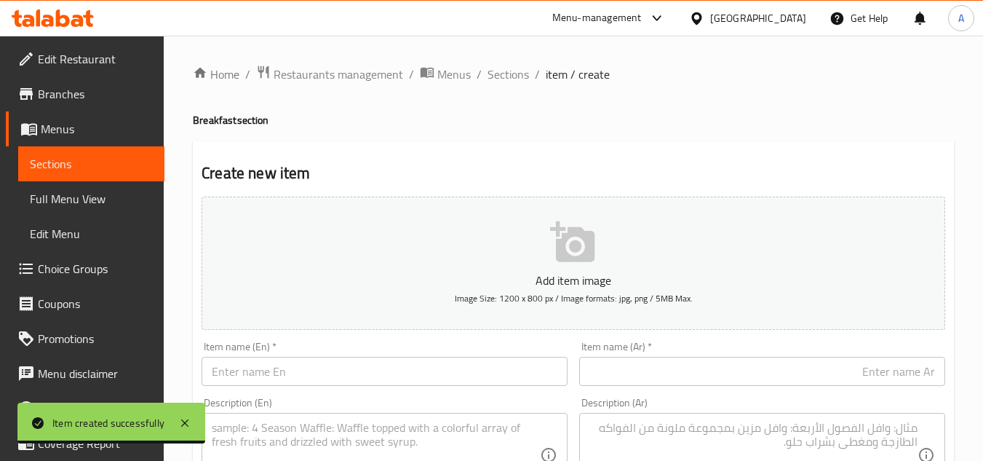
click at [507, 363] on input "text" at bounding box center [385, 371] width 366 height 29
paste input "Eggs with Meat (Large)"
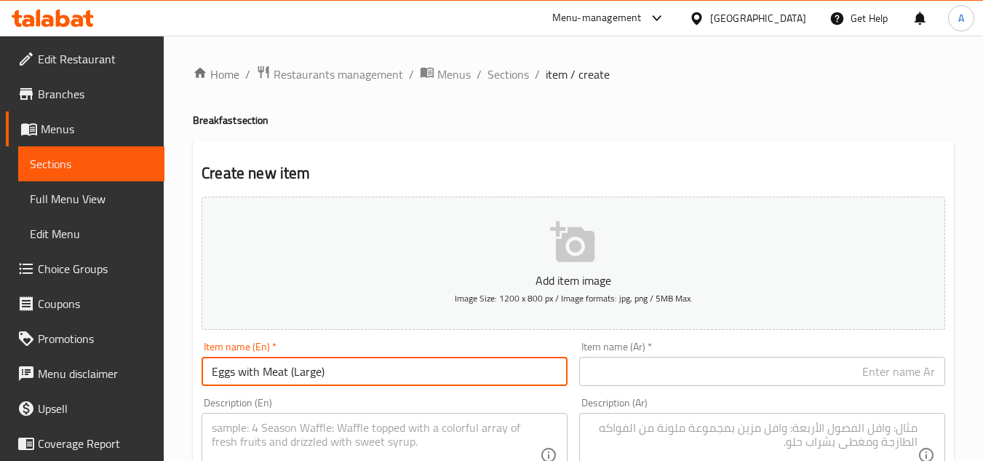
drag, startPoint x: 287, startPoint y: 377, endPoint x: 470, endPoint y: 364, distance: 183.9
click at [439, 369] on input "Eggs with Meat (Large)" at bounding box center [385, 371] width 366 height 29
type input "Eggs with Meat"
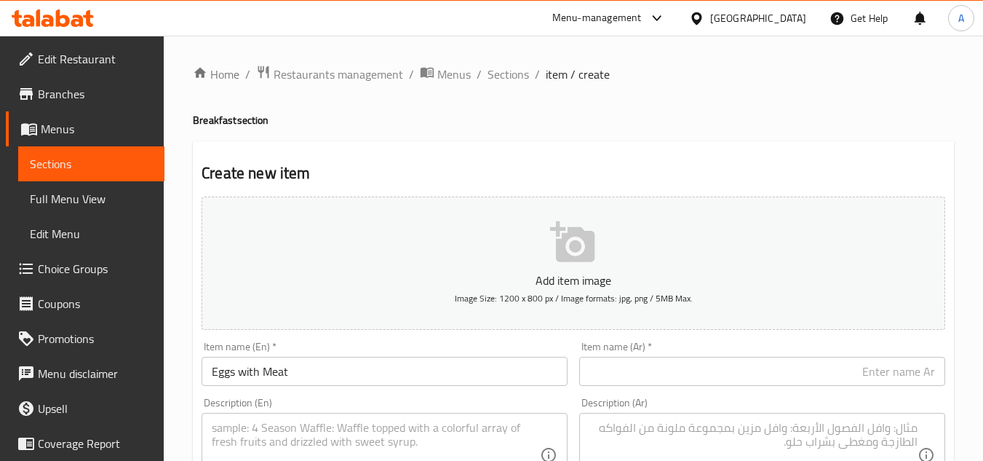
click at [778, 372] on input "text" at bounding box center [762, 371] width 366 height 29
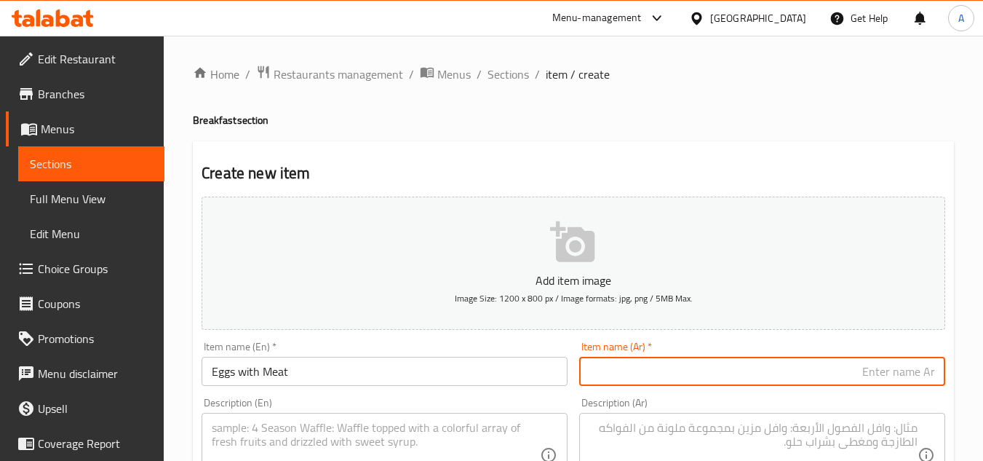
paste input "بيض باللحم (كبير)"
drag, startPoint x: 883, startPoint y: 373, endPoint x: 386, endPoint y: 343, distance: 498.1
click at [704, 373] on input "بيض باللحم (كبير)" at bounding box center [762, 371] width 366 height 29
type input "بيض باللحم"
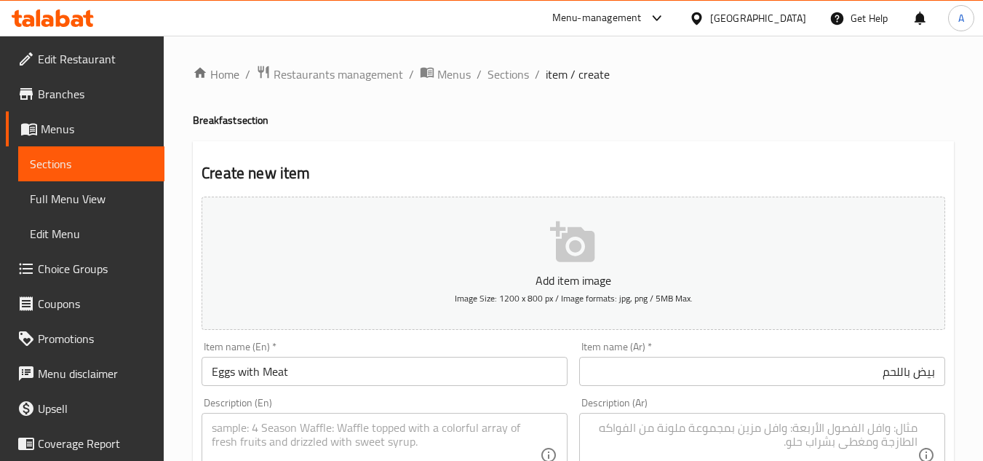
click at [827, 421] on textarea at bounding box center [754, 455] width 328 height 69
paste textarea "بيض مع اللحمة المفرومة مطبوخ بطريقتنا الخاصة في الطبق مع الحمص والخضار والخبز"
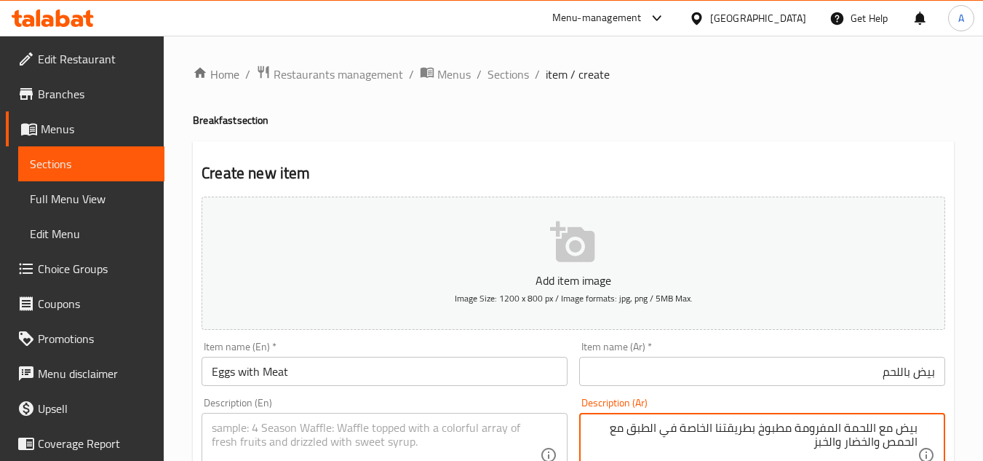
type textarea "بيض مع اللحمة المفرومة مطبوخ بطريقتنا الخاصة في الطبق مع الحمص والخضار والخبز"
click at [282, 417] on div "Description (En)" at bounding box center [385, 455] width 366 height 84
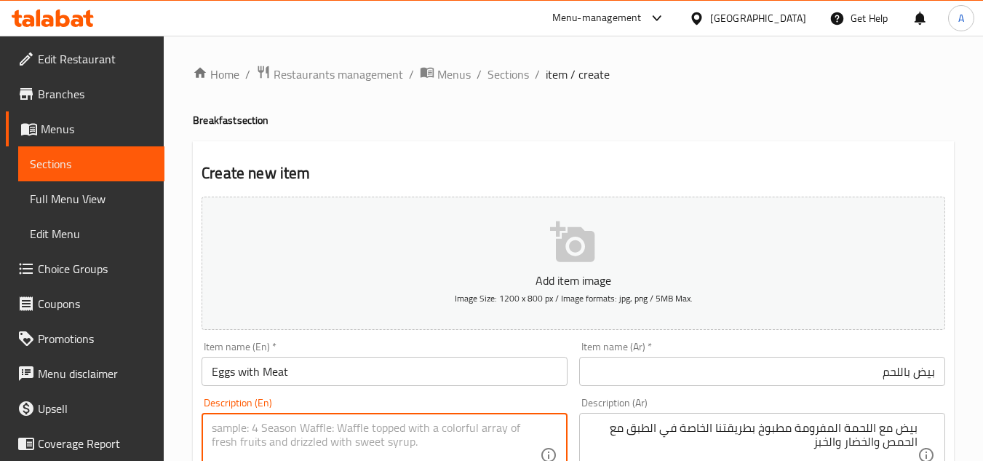
paste textarea "Eggs cooked with seasoned minced beef, served on a plate with hummus, vegetable…"
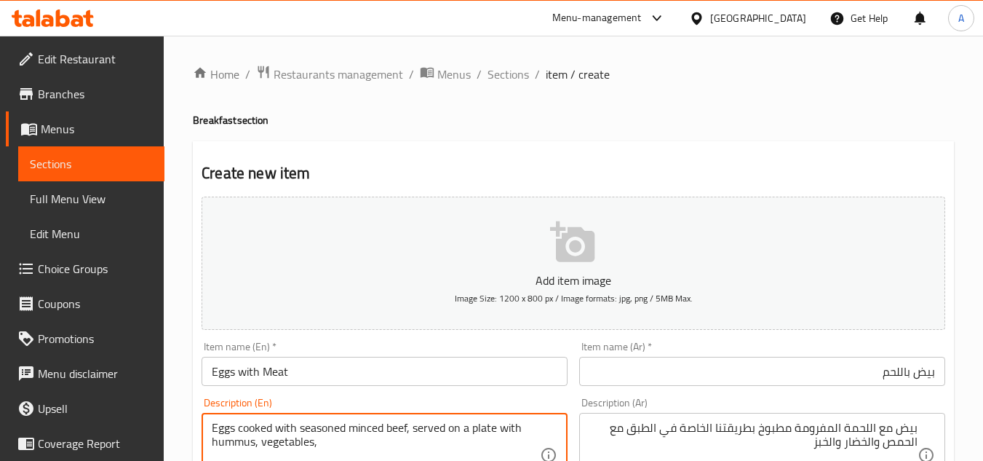
type textarea "Eggs cooked with seasoned minced beef, served on a plate with hummus, vegetable…"
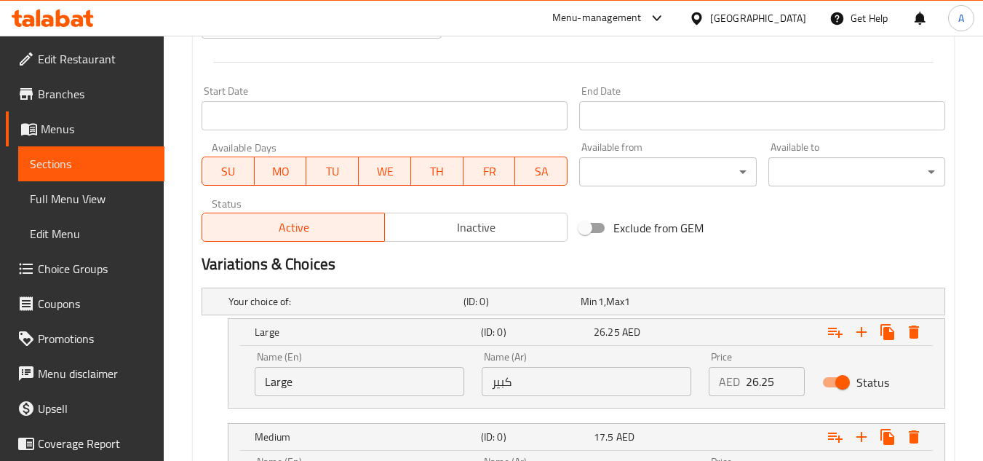
scroll to position [655, 0]
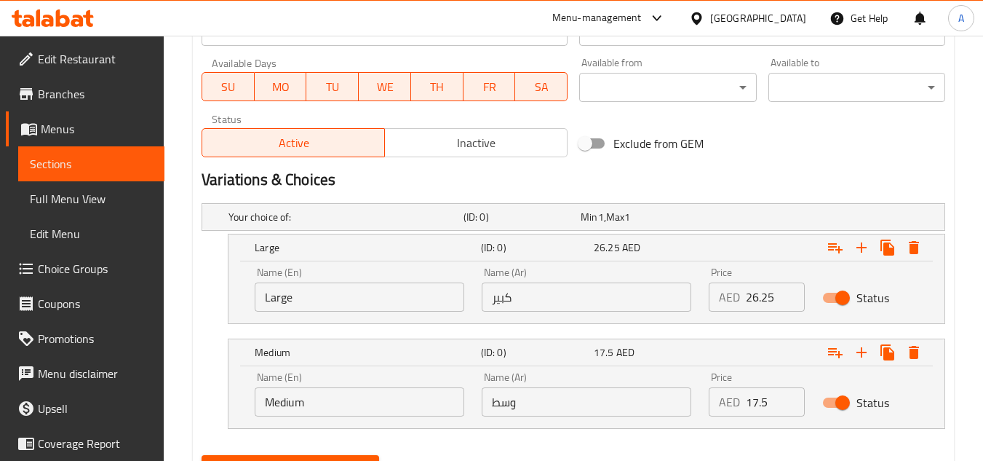
drag, startPoint x: 771, startPoint y: 300, endPoint x: 629, endPoint y: 303, distance: 142.0
click at [657, 303] on div "Name (En) Large Name (En) Name (Ar) كبير Name (Ar) Price AED 26.25 Price Status" at bounding box center [586, 289] width 681 height 62
paste input "35"
type input "35"
drag, startPoint x: 765, startPoint y: 409, endPoint x: 270, endPoint y: 406, distance: 495.0
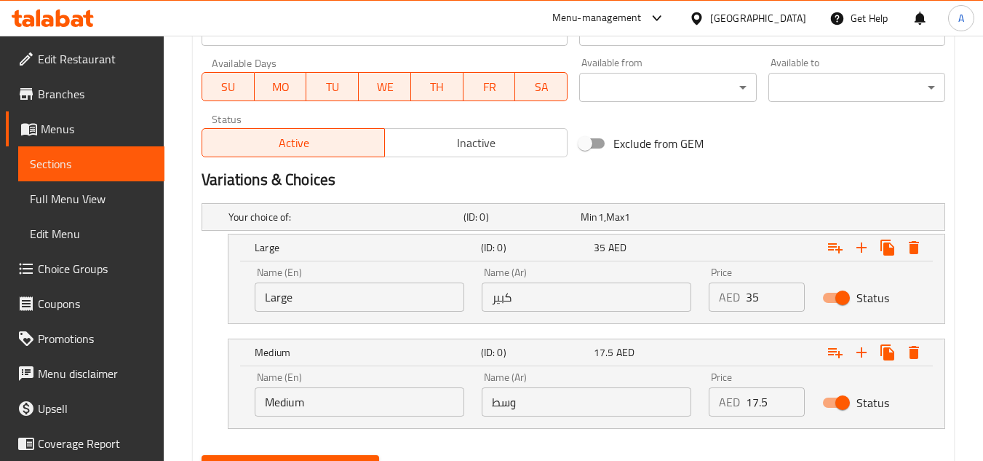
click at [489, 400] on div "Name (En) Medium Name (En) Name (Ar) وسط Name (Ar) Price AED 17.5 Price Status" at bounding box center [586, 394] width 681 height 62
paste input "26.25"
type input "26.25"
click at [765, 442] on nav at bounding box center [574, 438] width 744 height 12
click at [795, 142] on div "Exclude from GEM" at bounding box center [700, 143] width 252 height 39
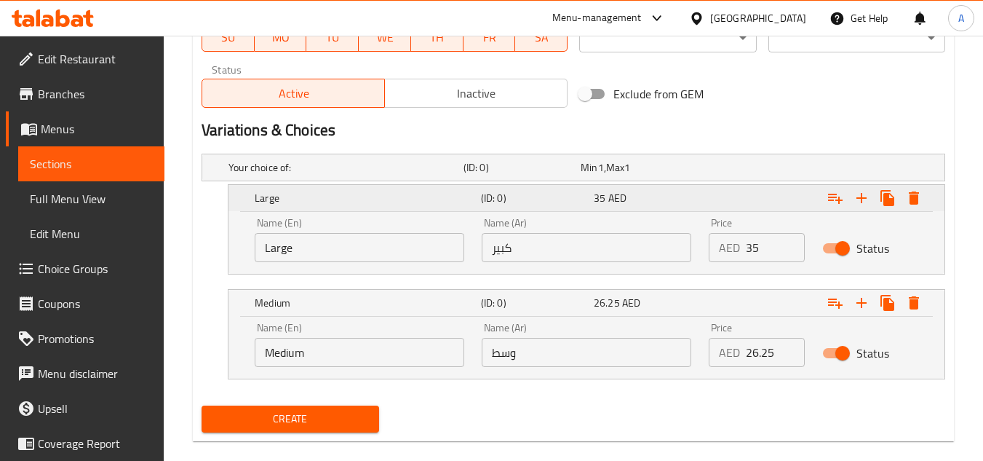
scroll to position [726, 0]
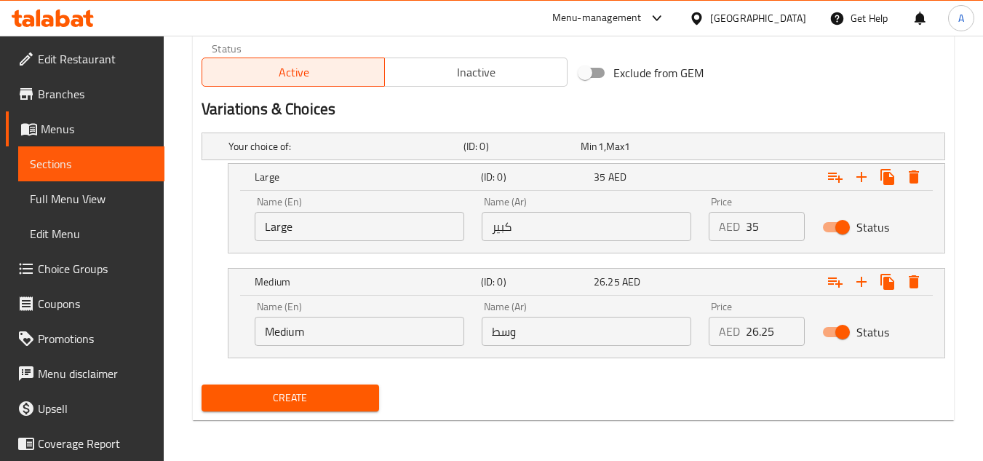
click at [269, 392] on span "Create" at bounding box center [290, 398] width 154 height 18
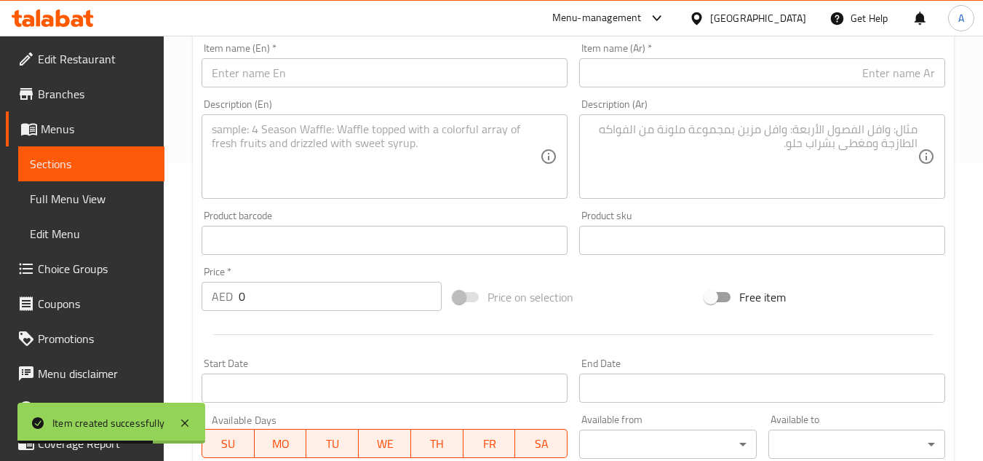
scroll to position [143, 0]
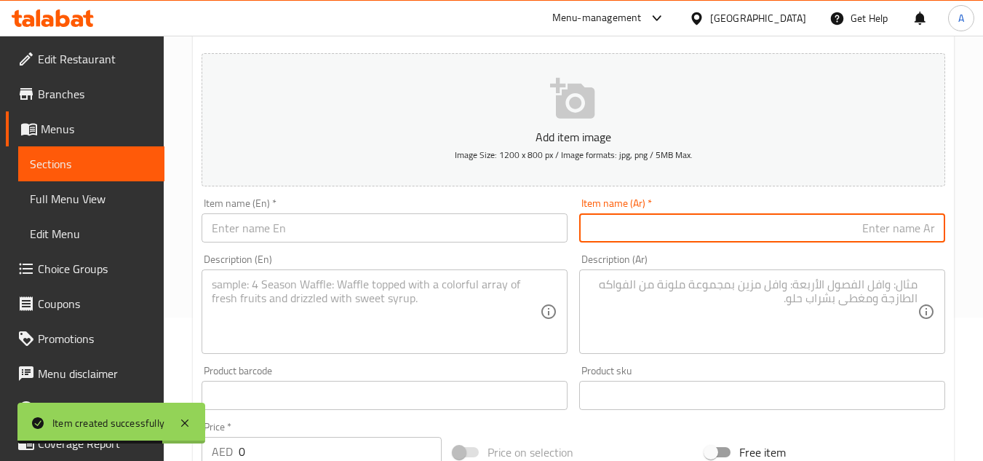
click at [791, 228] on input "text" at bounding box center [762, 227] width 366 height 29
paste input "صحن فلافل - 12 حبة"
type input "صحن فلافل - 12 حبة"
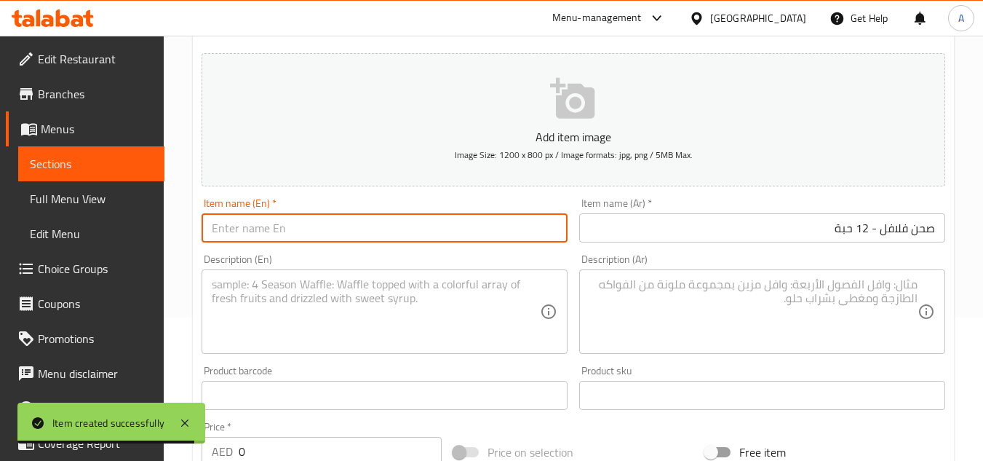
click at [427, 240] on input "text" at bounding box center [385, 227] width 366 height 29
paste input "Falafel Platter - 12 Pieces"
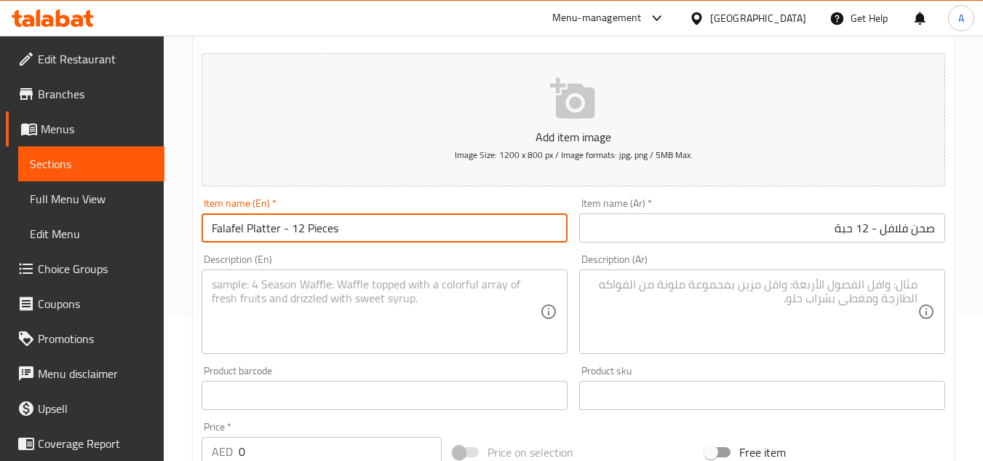
type input "Falafel Platter - 12 Pieces"
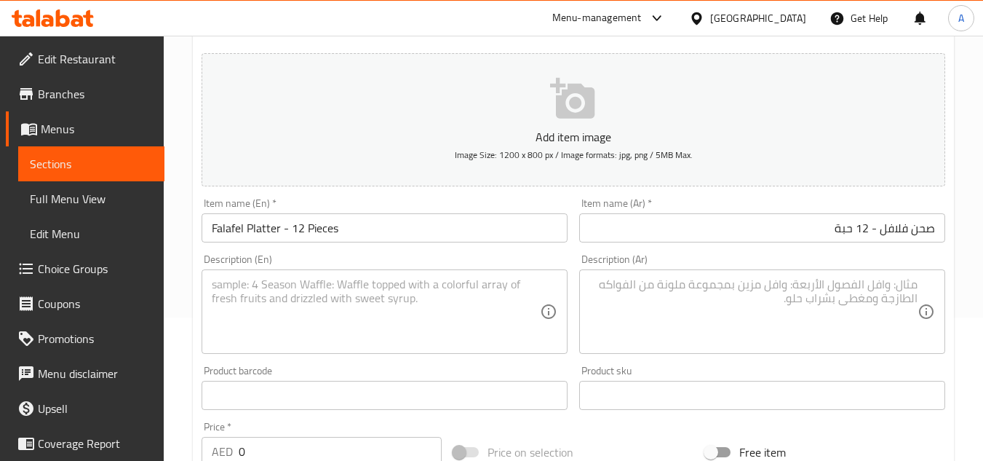
scroll to position [289, 0]
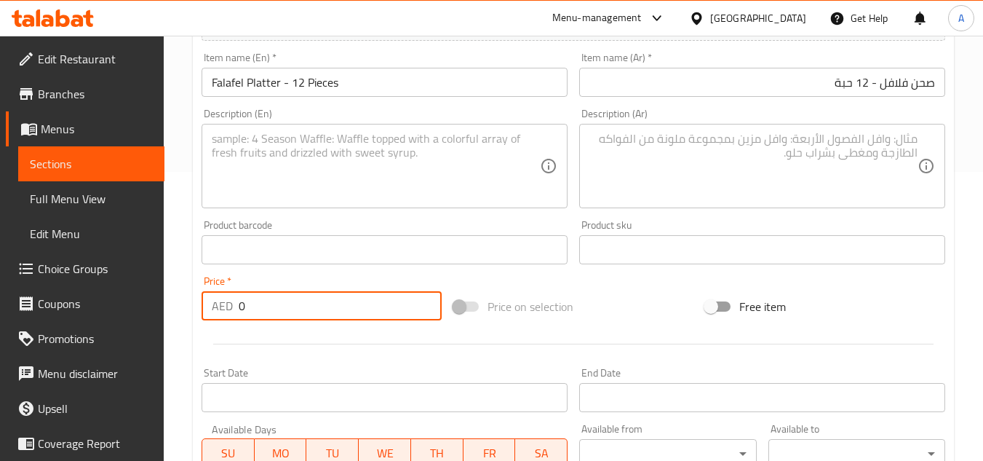
drag, startPoint x: 298, startPoint y: 306, endPoint x: 445, endPoint y: 298, distance: 146.5
click at [118, 290] on div "Edit Restaurant Branches Menus Sections Full Menu View Edit Menu Choice Groups …" at bounding box center [491, 322] width 983 height 1151
paste input "19.25"
type input "19.25"
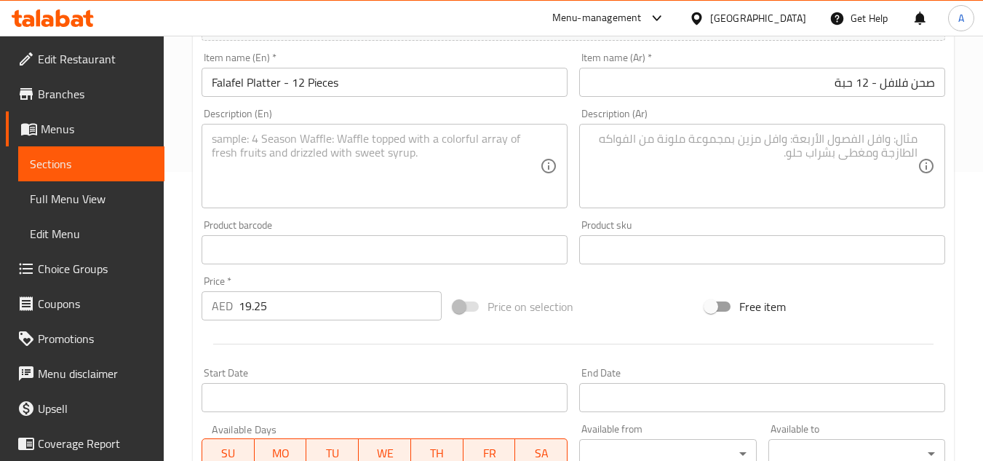
drag, startPoint x: 694, startPoint y: 156, endPoint x: 985, endPoint y: 213, distance: 295.9
click at [694, 156] on textarea at bounding box center [754, 166] width 328 height 69
paste textarea "فلافل مقلية بالزيت النباتي، متبلة بطريقتنا الخاصة، تُقدم في الطبق مع الخضار، ال…"
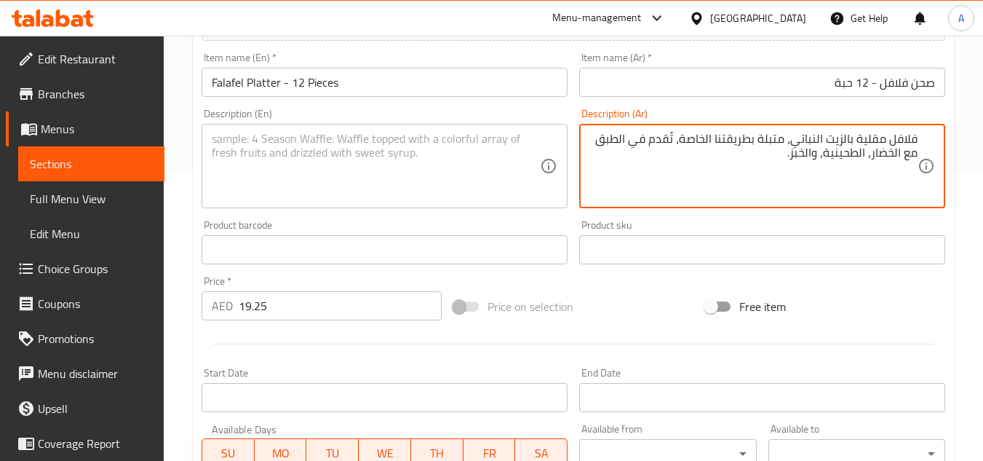
type textarea "فلافل مقلية بالزيت النباتي، متبلة بطريقتنا الخاصة، تُقدم في الطبق مع الخضار، ال…"
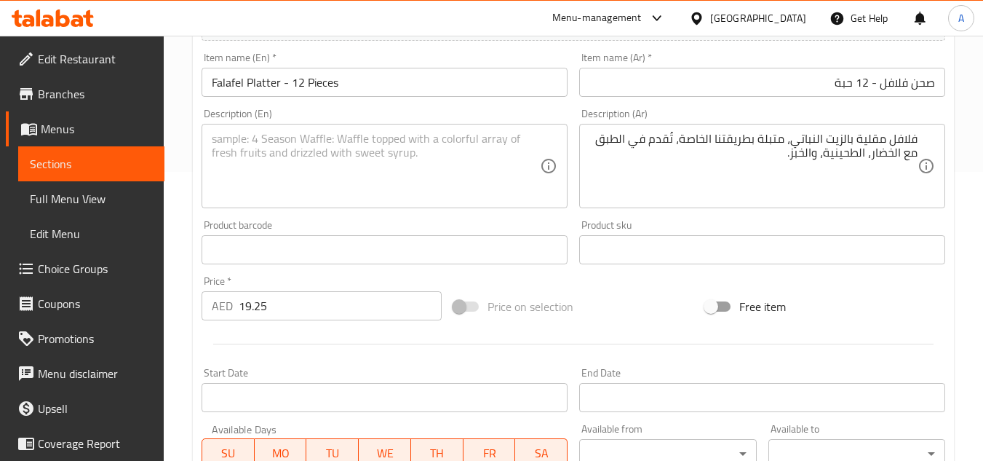
click at [462, 164] on textarea at bounding box center [376, 166] width 328 height 69
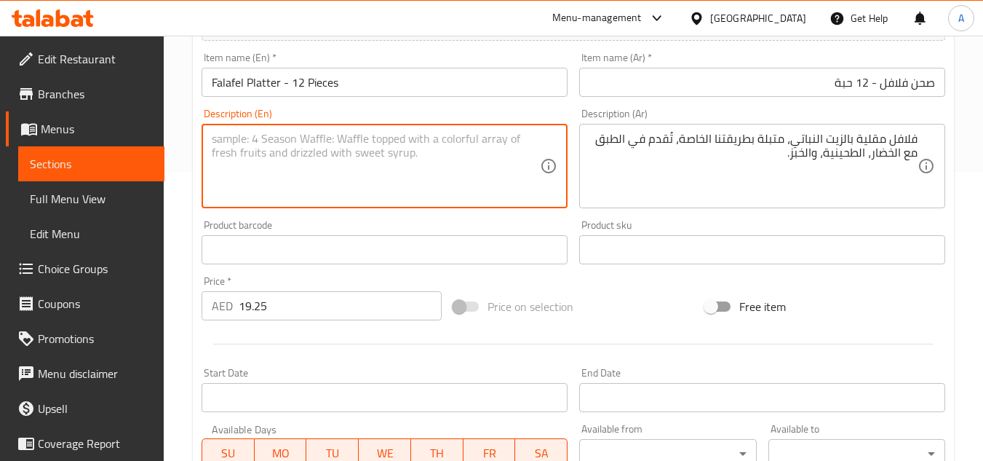
paste textarea "Half-size falafel portion, fried in vegetable oil and seasoned our way. Served …"
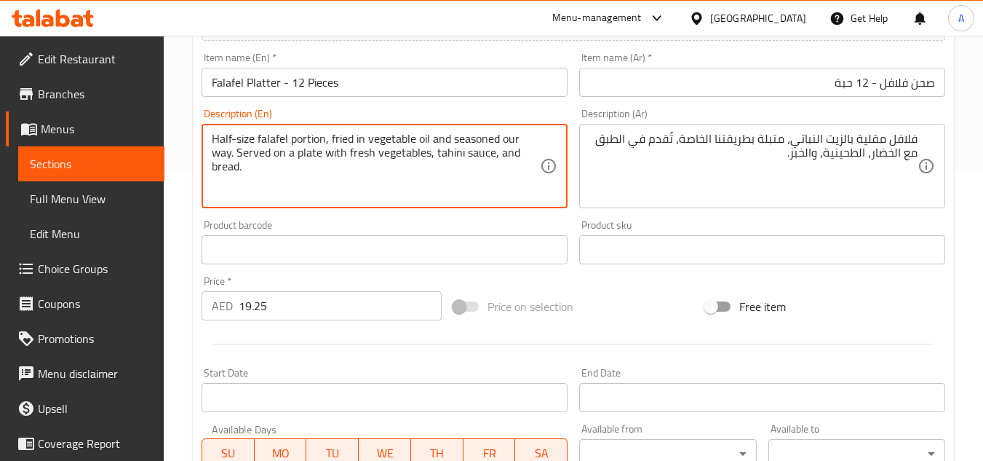
click at [293, 164] on textarea "Half-size falafel portion, fried in vegetable oil and seasoned our way. Served …" at bounding box center [376, 166] width 328 height 69
type textarea "Half-size falafel portion, fried in vegetable oil and seasoned our way. Served …"
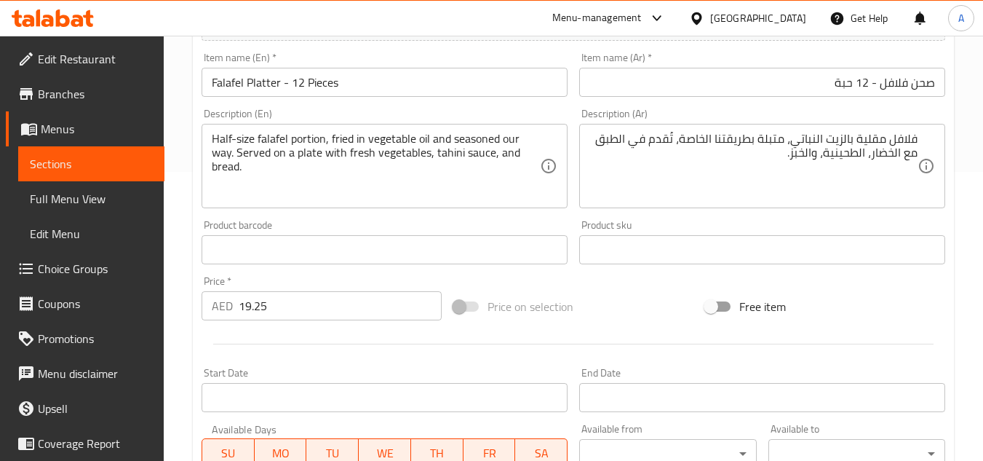
drag, startPoint x: 754, startPoint y: 217, endPoint x: 951, endPoint y: 175, distance: 200.9
click at [754, 217] on div "Product sku Product sku" at bounding box center [763, 242] width 378 height 56
click at [397, 81] on input "Falafel Platter - 12 Pieces" at bounding box center [385, 82] width 366 height 29
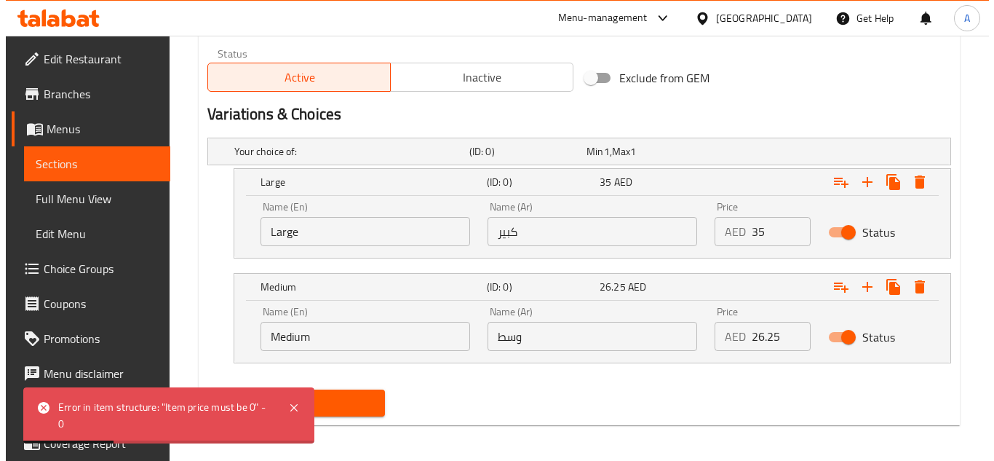
scroll to position [726, 0]
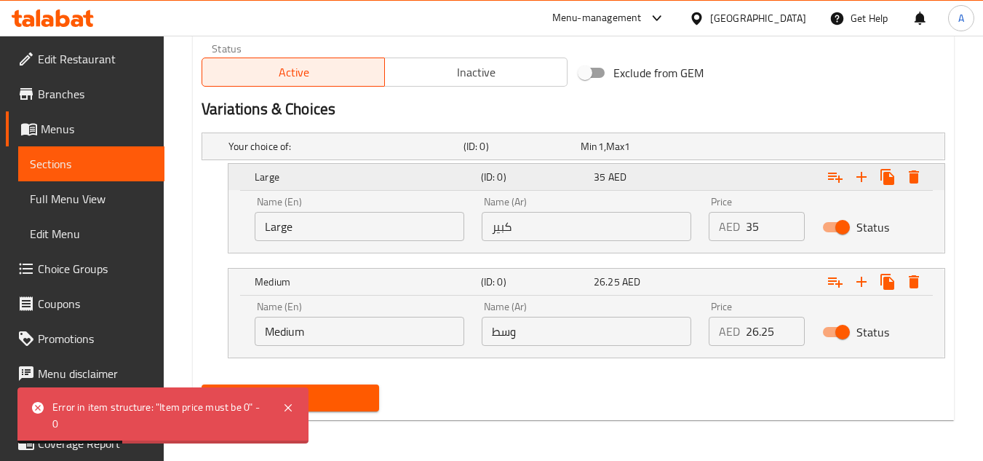
click at [910, 166] on button "Expand" at bounding box center [914, 177] width 26 height 26
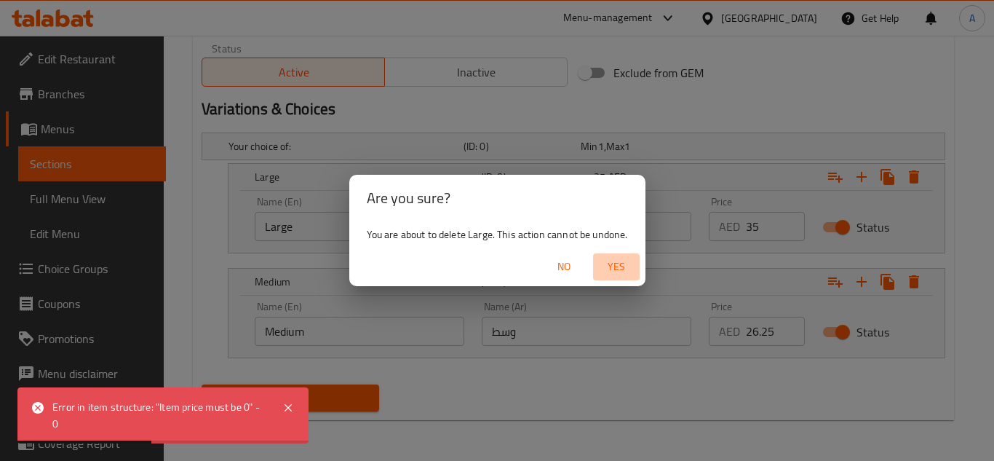
click at [615, 258] on span "Yes" at bounding box center [616, 267] width 35 height 18
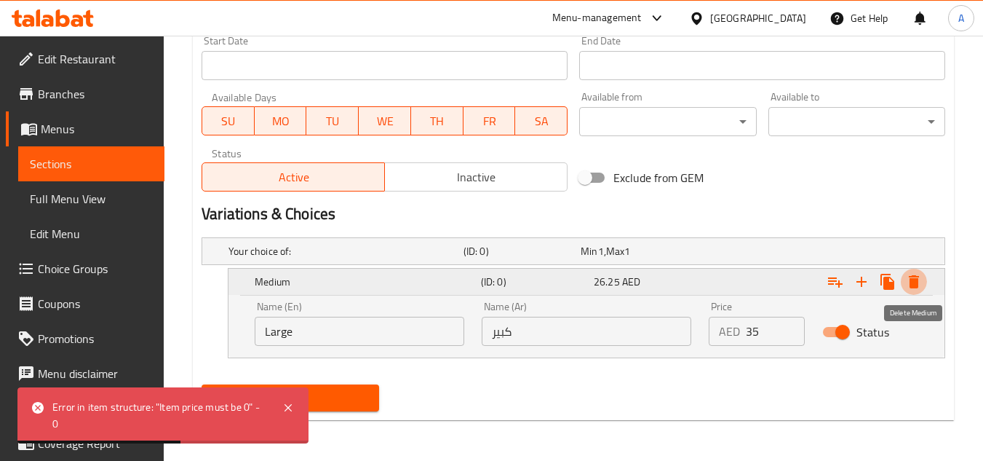
click at [916, 278] on icon "Expand" at bounding box center [914, 281] width 10 height 13
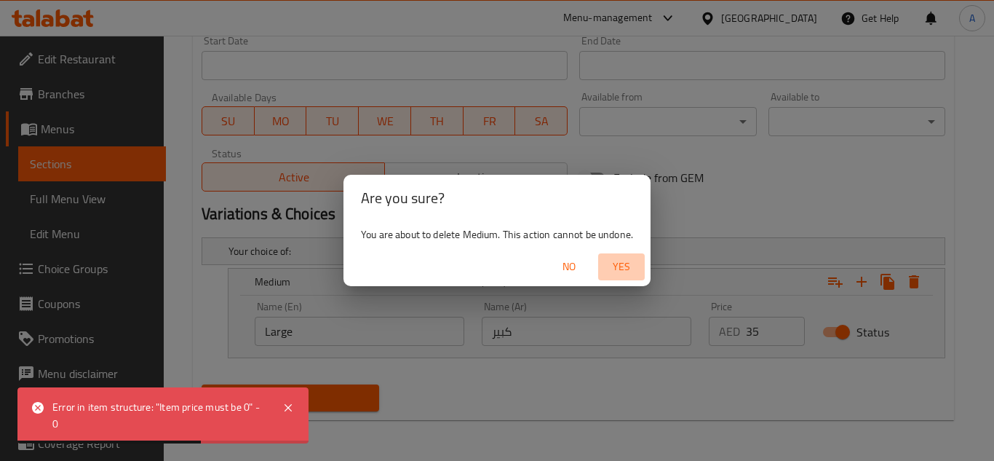
click at [627, 263] on span "Yes" at bounding box center [621, 267] width 35 height 18
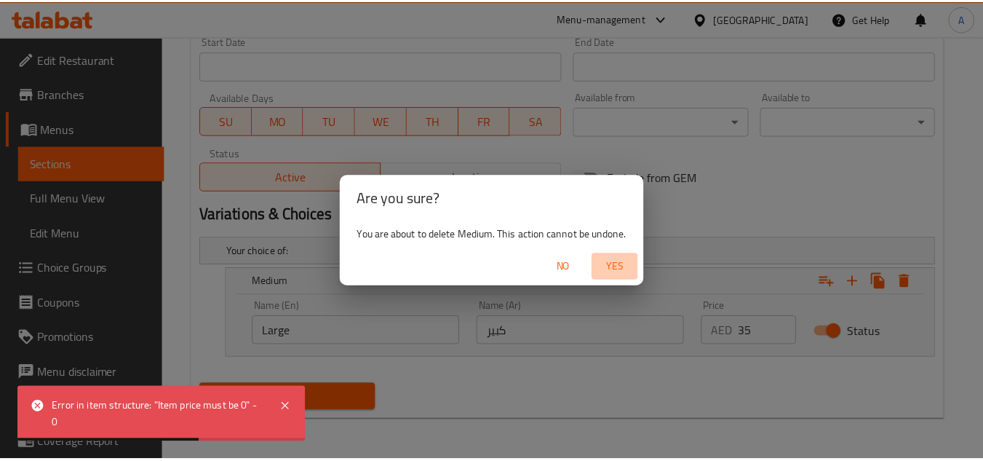
scroll to position [568, 0]
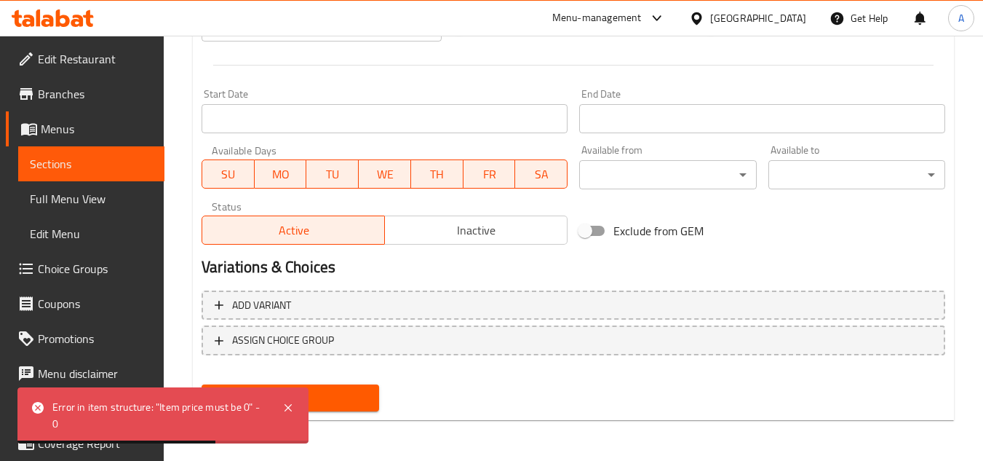
click at [342, 389] on span "Create" at bounding box center [290, 398] width 154 height 18
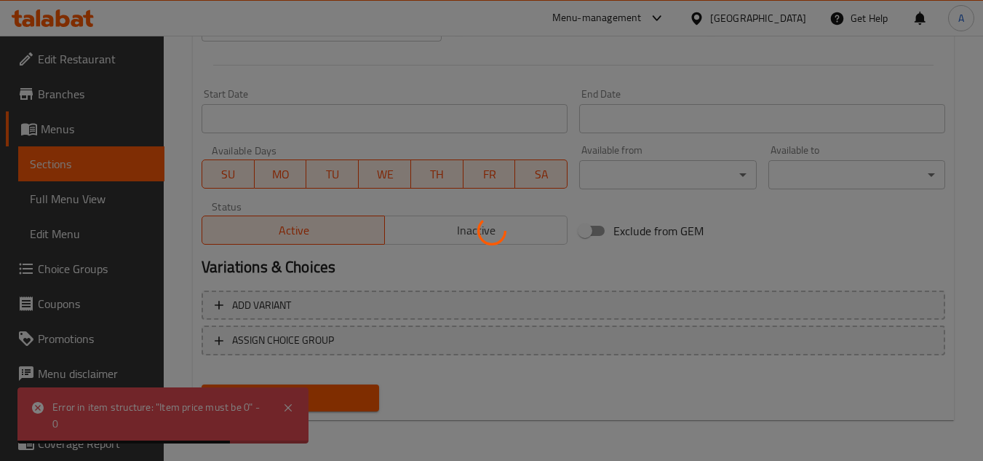
type input "0"
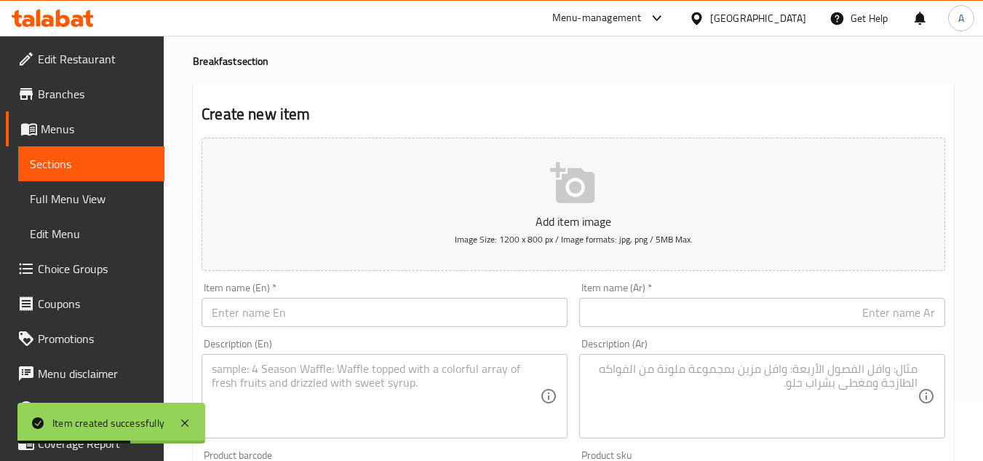
scroll to position [58, 0]
click at [403, 316] on input "text" at bounding box center [385, 312] width 366 height 29
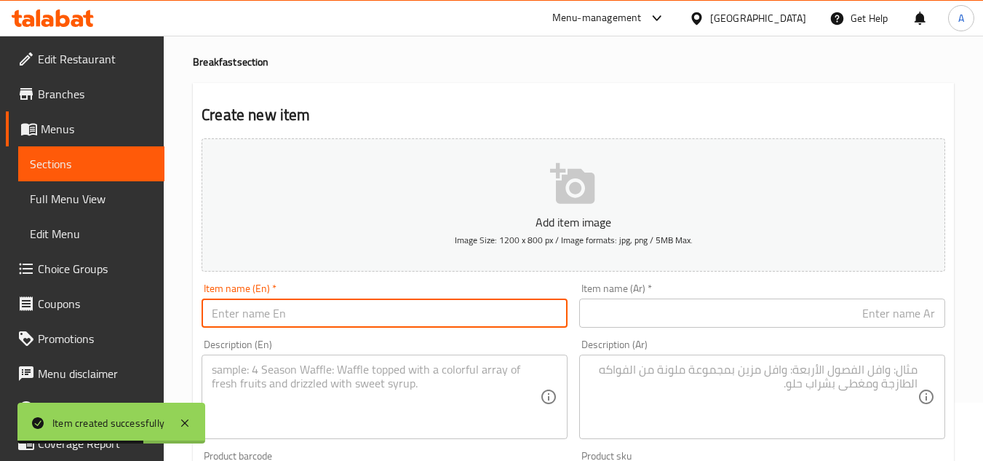
paste input "Foul with Olive Oil (Large)"
drag, startPoint x: 299, startPoint y: 305, endPoint x: 415, endPoint y: 302, distance: 115.8
click at [386, 304] on input "Foul with Olive Oil (Large)" at bounding box center [385, 312] width 366 height 29
type input "Foul with Olive Oil"
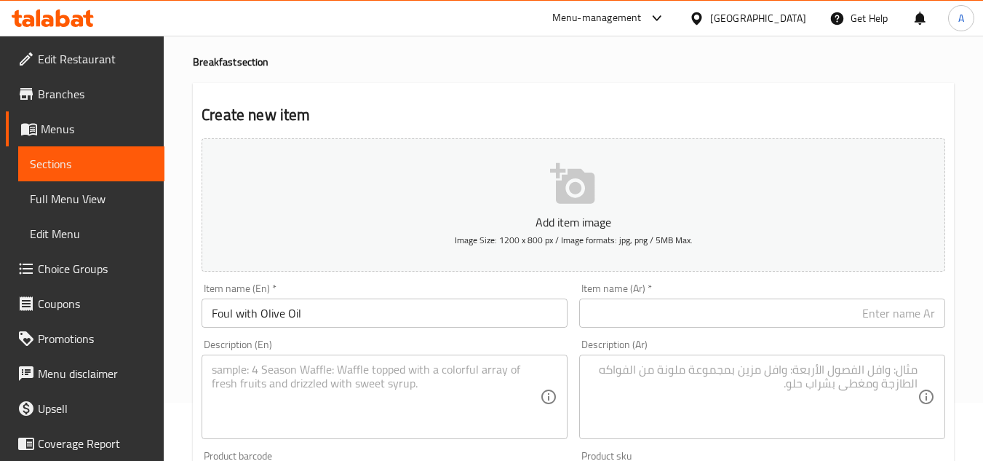
click at [745, 397] on textarea at bounding box center [754, 397] width 328 height 69
paste textarea "فول مسلوق متبل بالطريقة الشامية الخاصة مع زيت الزيتون في الطبق مع الخضار والخبز"
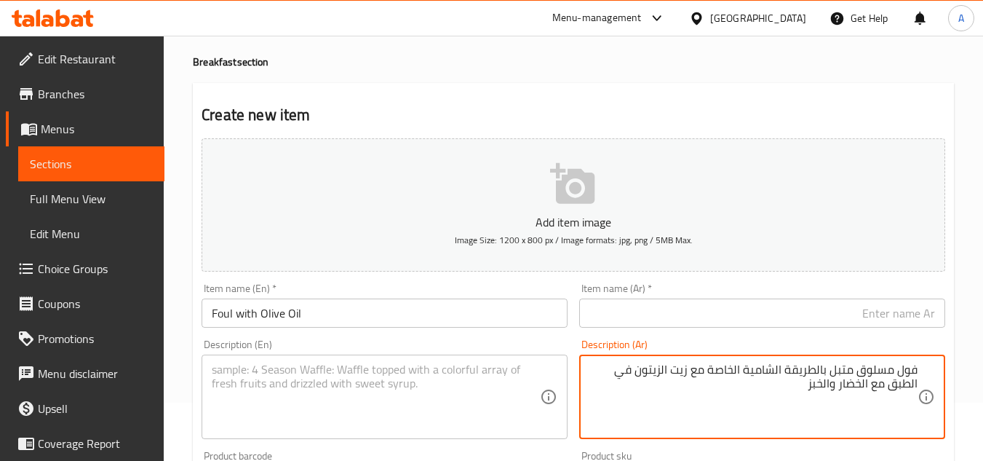
type textarea "فول مسلوق متبل بالطريقة الشامية الخاصة مع زيت الزيتون في الطبق مع الخضار والخبز"
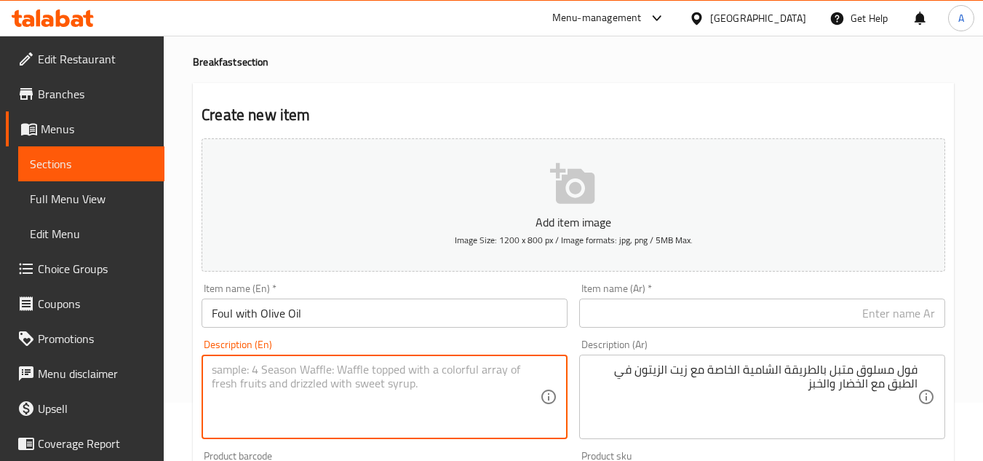
drag, startPoint x: 438, startPoint y: 384, endPoint x: 452, endPoint y: 381, distance: 14.1
click at [439, 384] on textarea at bounding box center [376, 397] width 328 height 69
paste textarea "Boiled fava beans seasoned the Syrian way and drizzled with olive oil. Served w…"
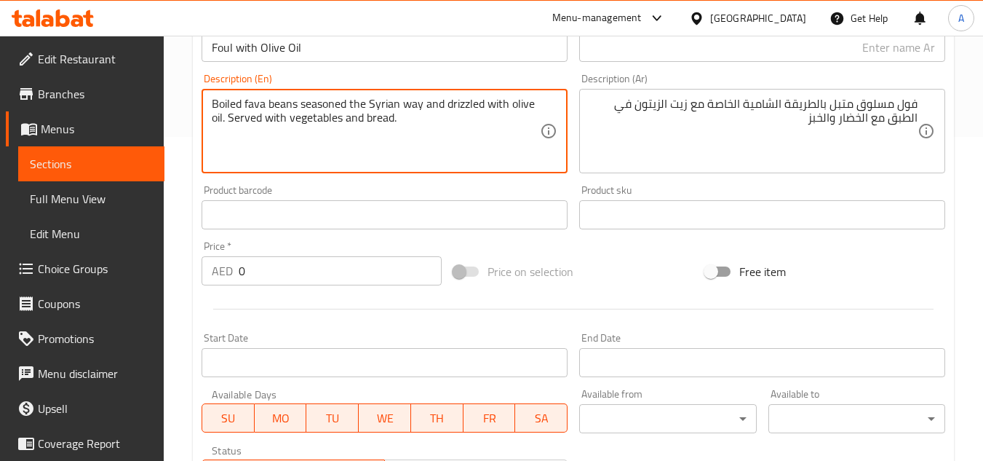
scroll to position [495, 0]
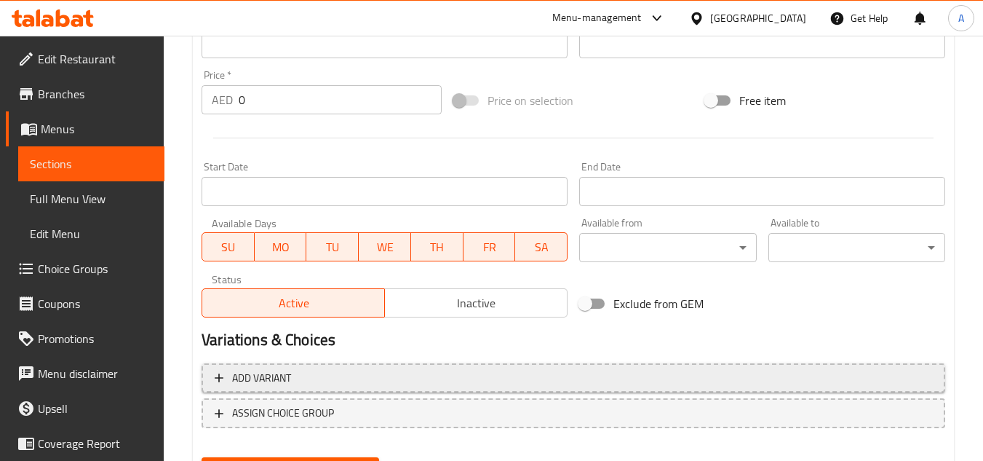
type textarea "Boiled fava beans seasoned the Syrian way and drizzled with olive oil. Served w…"
click at [678, 377] on span "Add variant" at bounding box center [574, 378] width 718 height 18
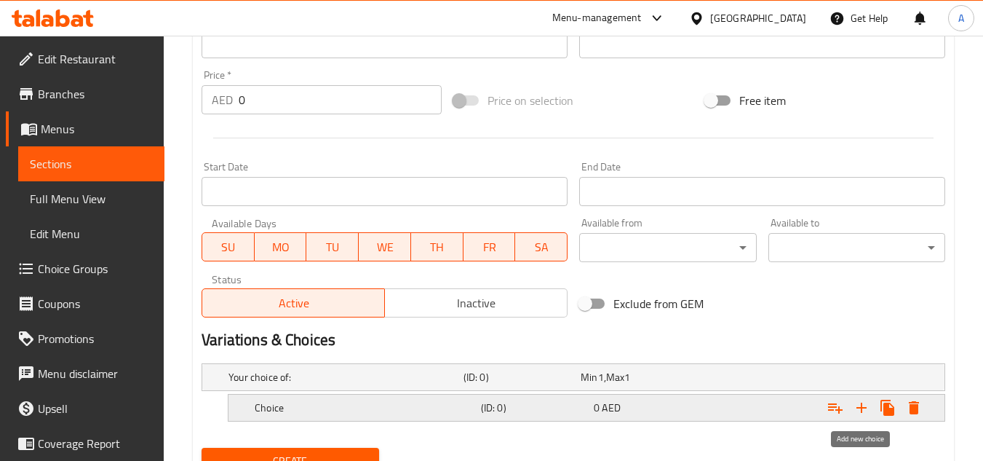
click at [866, 408] on icon "Expand" at bounding box center [861, 407] width 17 height 17
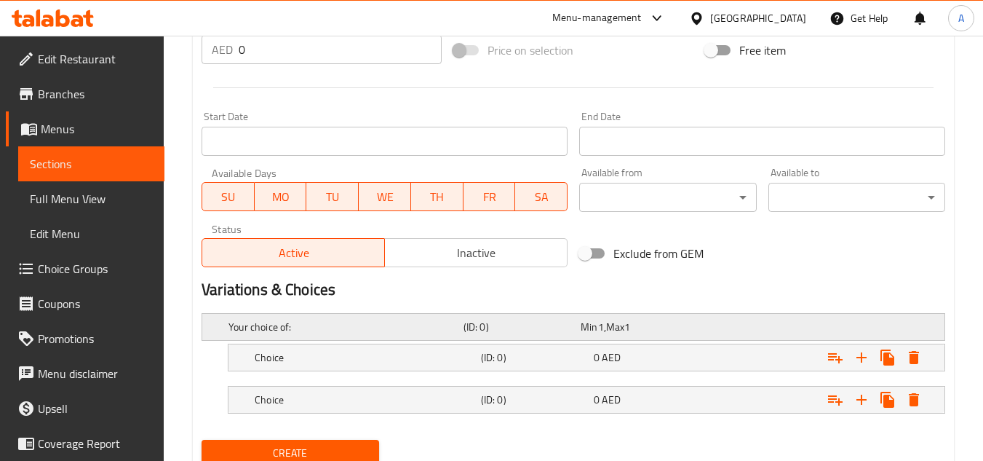
scroll to position [601, 0]
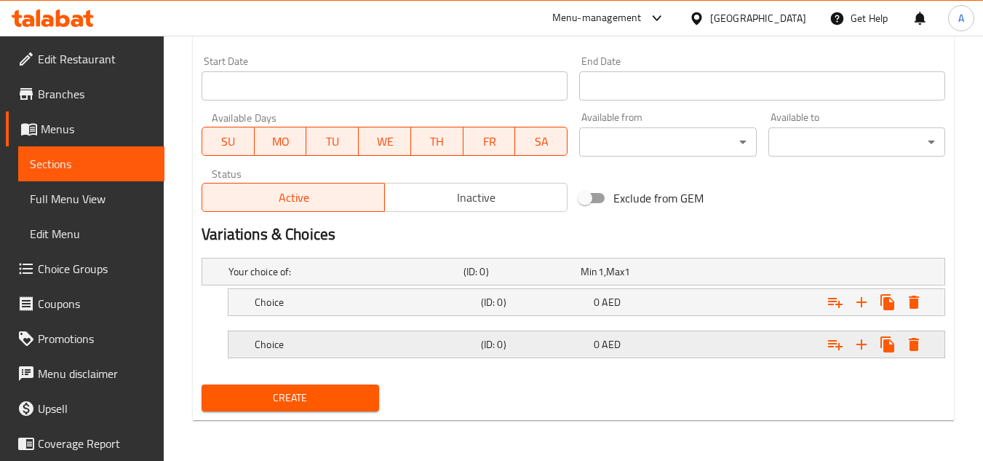
drag, startPoint x: 561, startPoint y: 313, endPoint x: 592, endPoint y: 360, distance: 56.3
click at [562, 313] on div "Choice (ID: 0) 0 AED" at bounding box center [591, 302] width 678 height 32
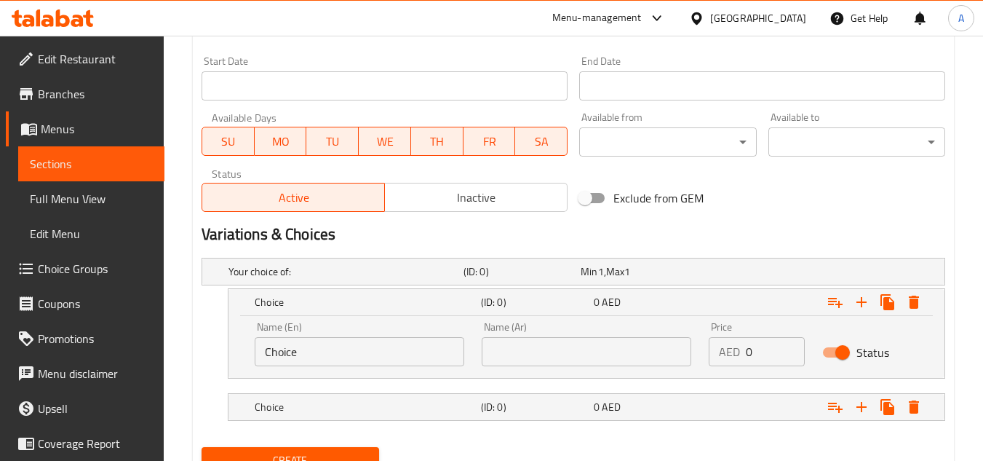
click at [595, 373] on div "Name (Ar) Name (Ar)" at bounding box center [586, 344] width 227 height 62
click at [595, 404] on span "0" at bounding box center [597, 406] width 6 height 19
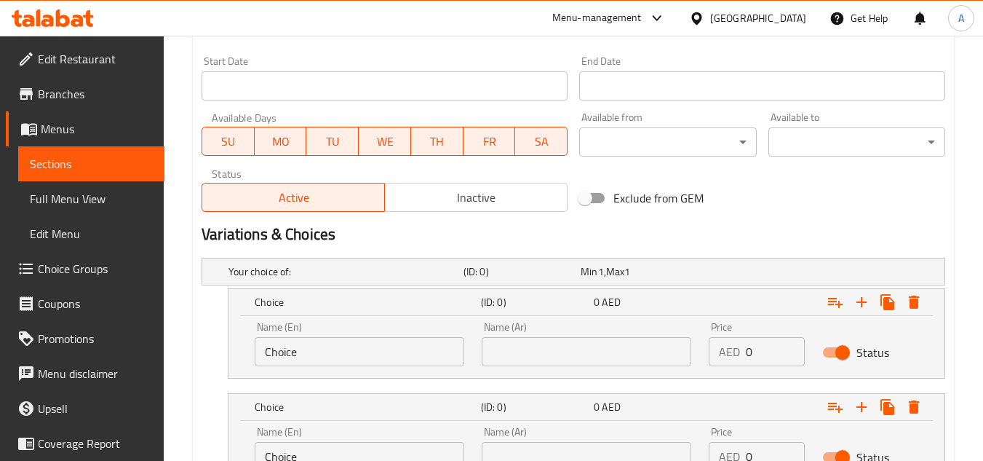
click at [466, 372] on div "Name (En) Choice Name (En)" at bounding box center [359, 344] width 227 height 62
click at [451, 355] on input "Choice" at bounding box center [360, 351] width 210 height 29
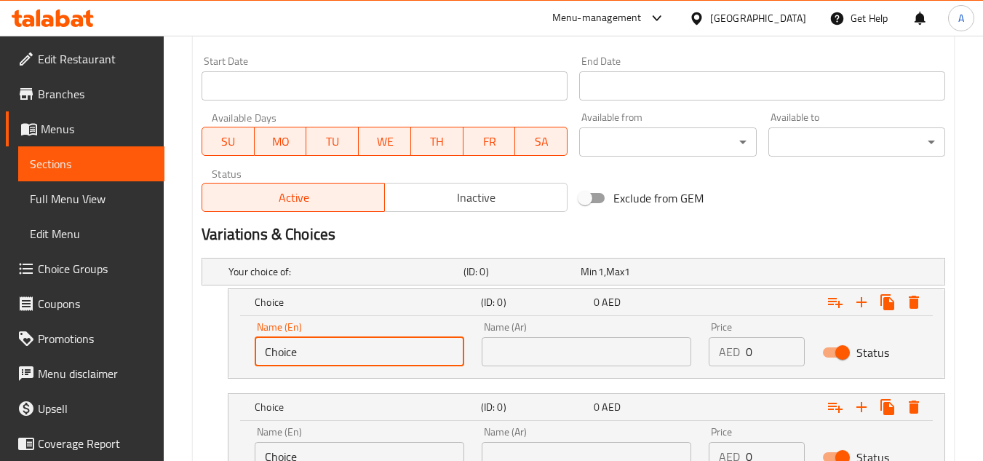
click at [451, 355] on input "Choice" at bounding box center [360, 351] width 210 height 29
paste input "Larg"
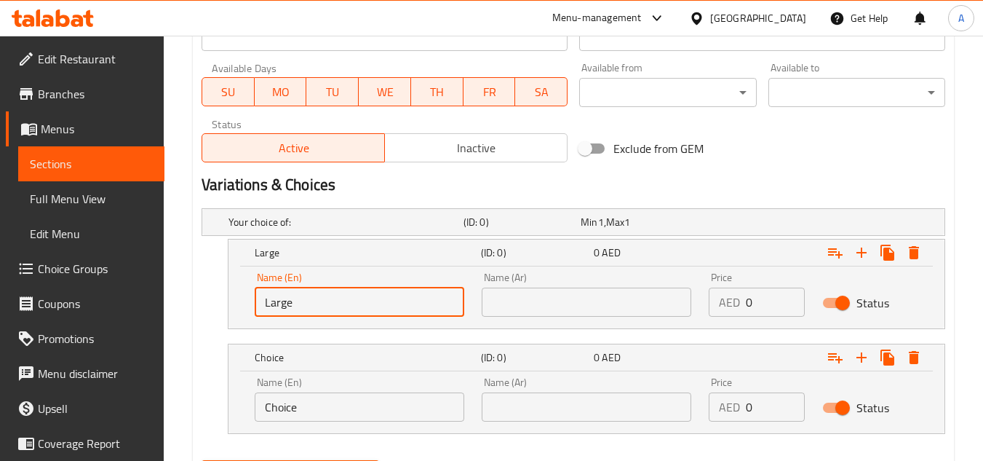
scroll to position [673, 0]
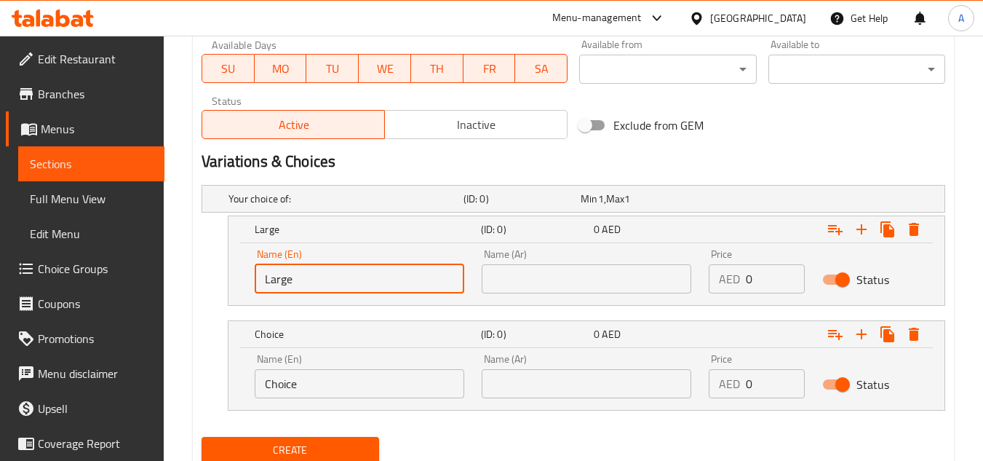
click at [369, 370] on input "Choice" at bounding box center [360, 383] width 210 height 29
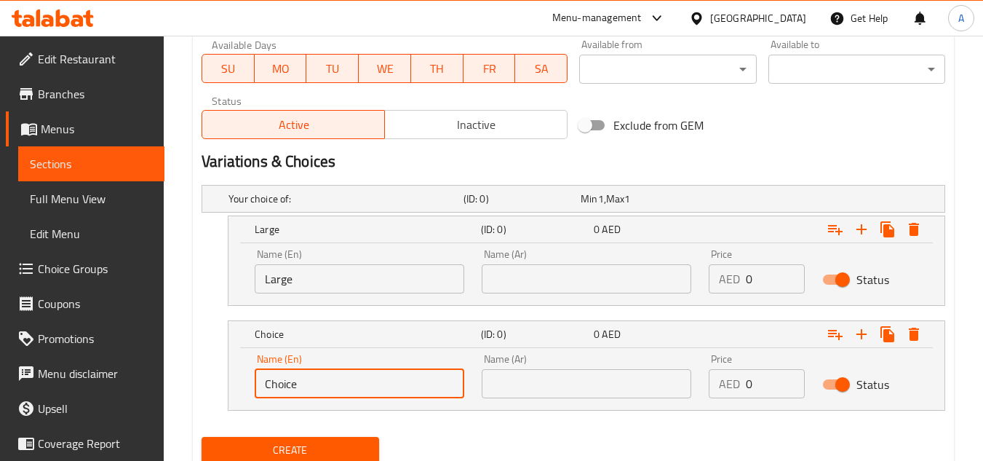
click at [369, 370] on input "Choice" at bounding box center [360, 383] width 210 height 29
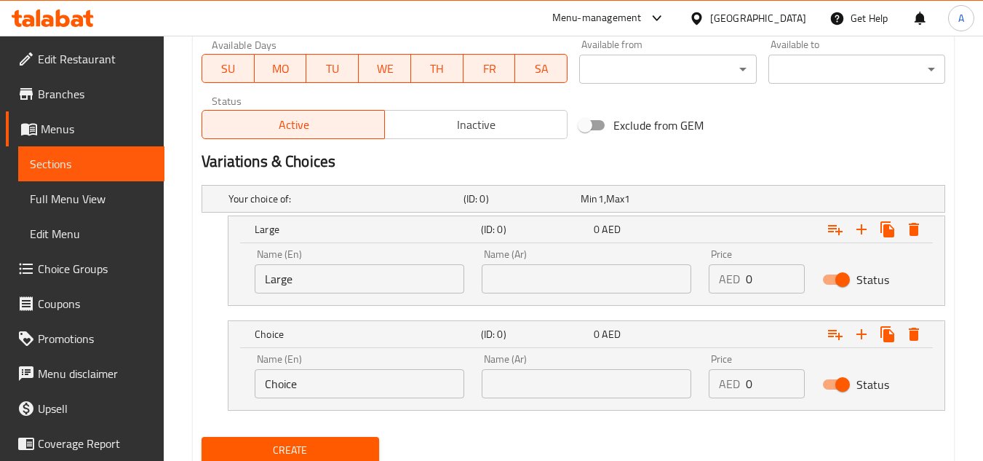
click at [344, 280] on input "Large" at bounding box center [360, 278] width 210 height 29
paste input "Medium"
type input "Medium"
click at [352, 378] on input "Choice" at bounding box center [360, 383] width 210 height 29
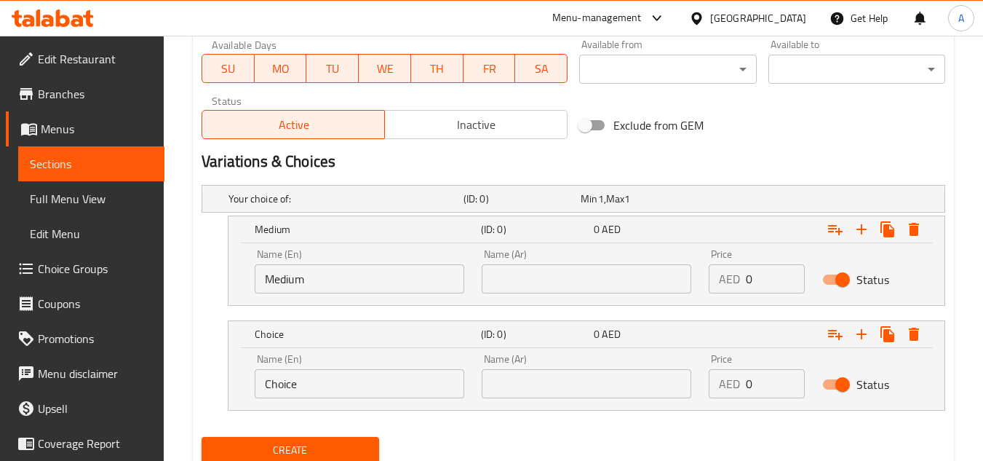
click at [352, 378] on input "Choice" at bounding box center [360, 383] width 210 height 29
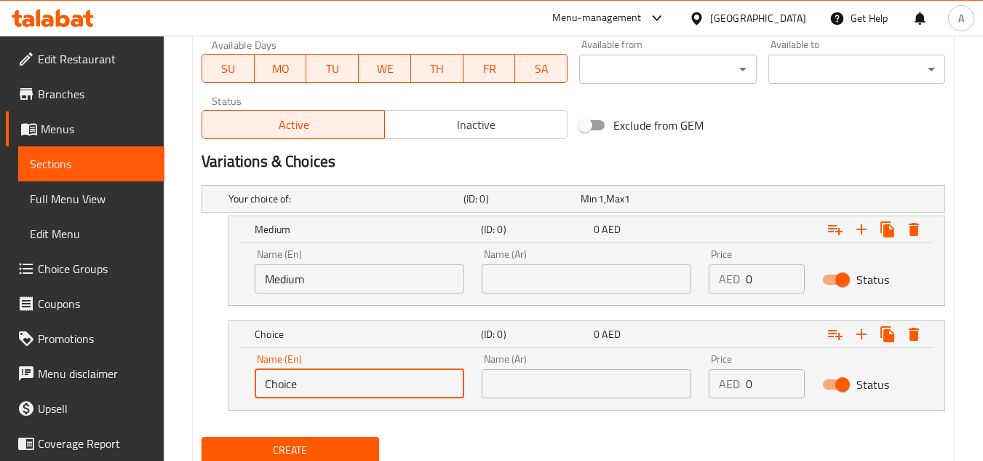
click at [352, 378] on input "Choice" at bounding box center [360, 383] width 210 height 29
paste input "Larg"
type input "Large"
click at [653, 261] on div "Name (Ar) Name (Ar)" at bounding box center [587, 271] width 210 height 44
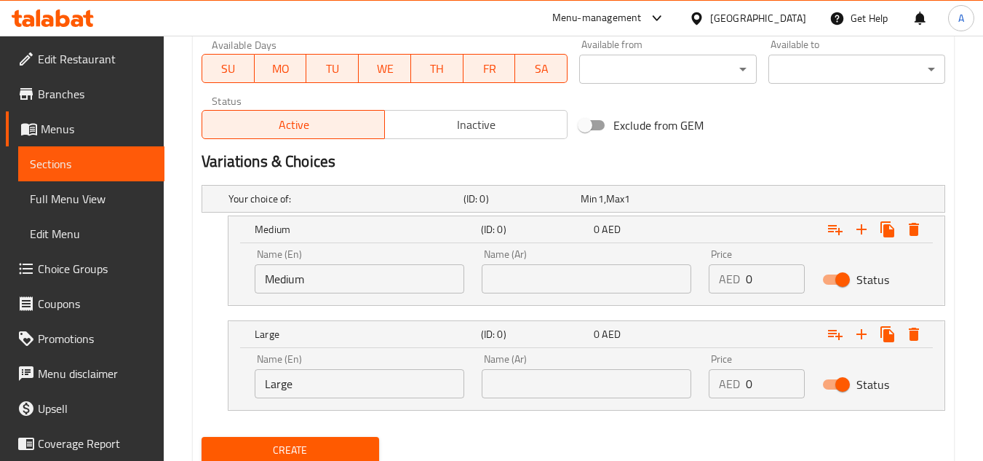
drag, startPoint x: 652, startPoint y: 272, endPoint x: 653, endPoint y: 296, distance: 24.0
click at [652, 272] on input "text" at bounding box center [587, 278] width 210 height 29
type input "وسط"
drag, startPoint x: 581, startPoint y: 386, endPoint x: 601, endPoint y: 371, distance: 24.9
click at [581, 386] on input "text" at bounding box center [587, 383] width 210 height 29
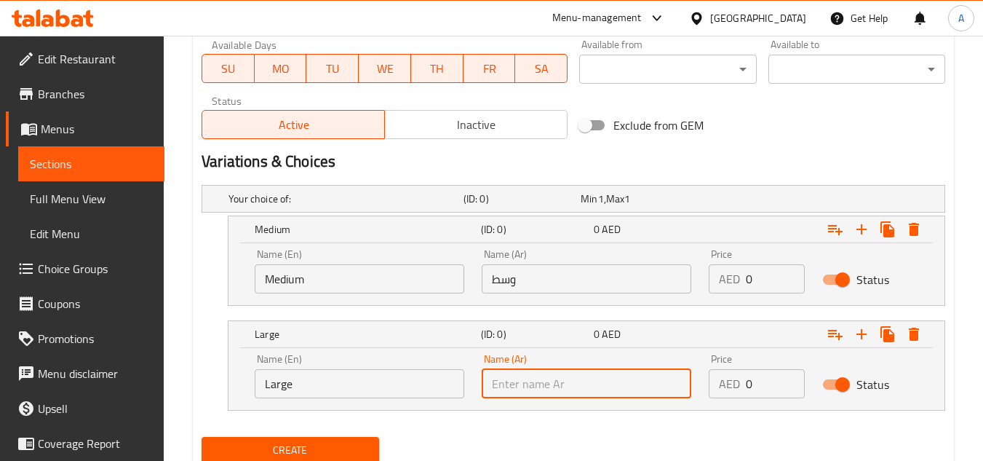
type input "كبير"
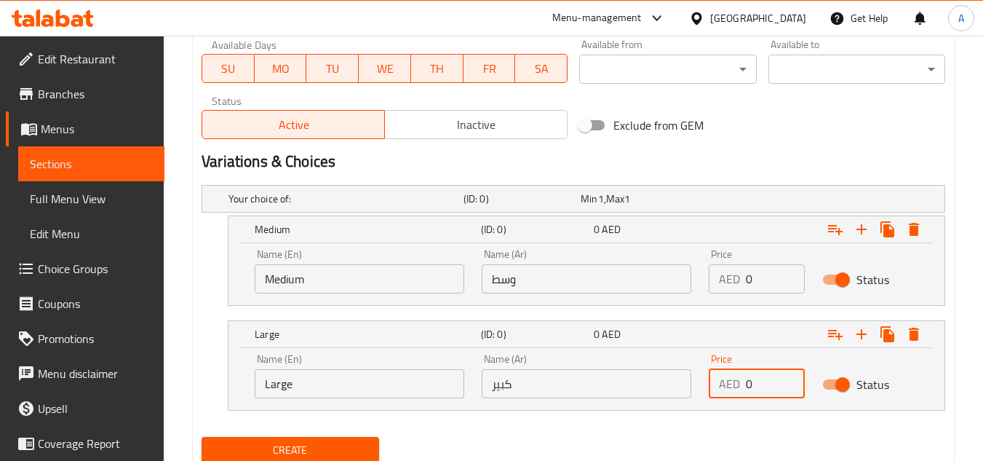
drag, startPoint x: 759, startPoint y: 394, endPoint x: 550, endPoint y: 401, distance: 209.0
click at [547, 404] on div "Name (En) Large Name (En) Name (Ar) كبير Name (Ar) Price AED 0 Price Status" at bounding box center [586, 376] width 681 height 62
paste input "26.25"
type input "26.25"
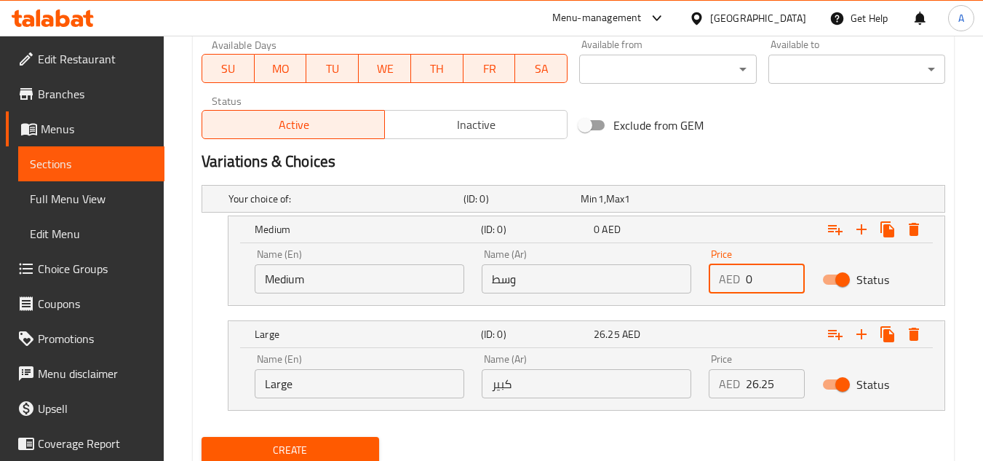
drag, startPoint x: 760, startPoint y: 277, endPoint x: 751, endPoint y: 298, distance: 23.1
click at [694, 281] on div "Name (En) Medium Name (En) Name (Ar) وسط Name (Ar) Price AED 0 Price Status" at bounding box center [586, 271] width 681 height 62
paste input "17.5"
type input "17.5"
click at [804, 194] on div "Your choice of: (ID: 0) Min 1 , Max 1" at bounding box center [578, 199] width 705 height 32
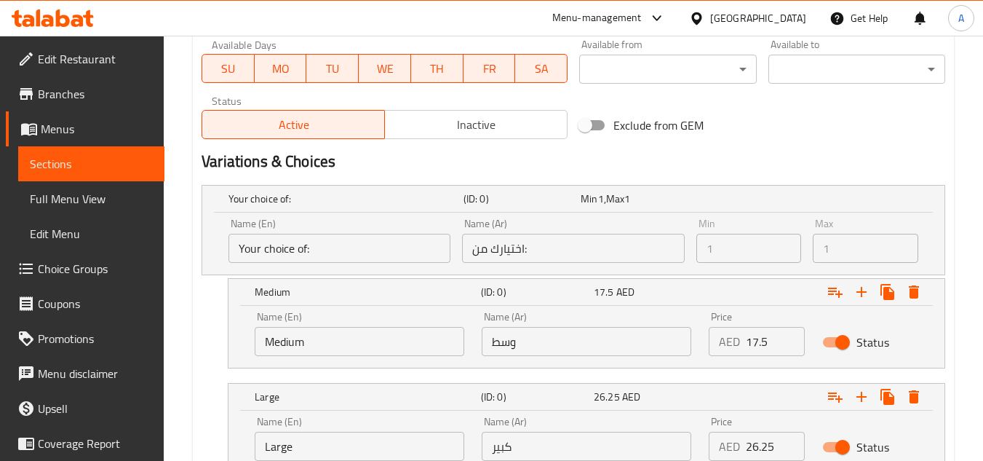
click at [878, 157] on h2 "Variations & Choices" at bounding box center [574, 162] width 744 height 22
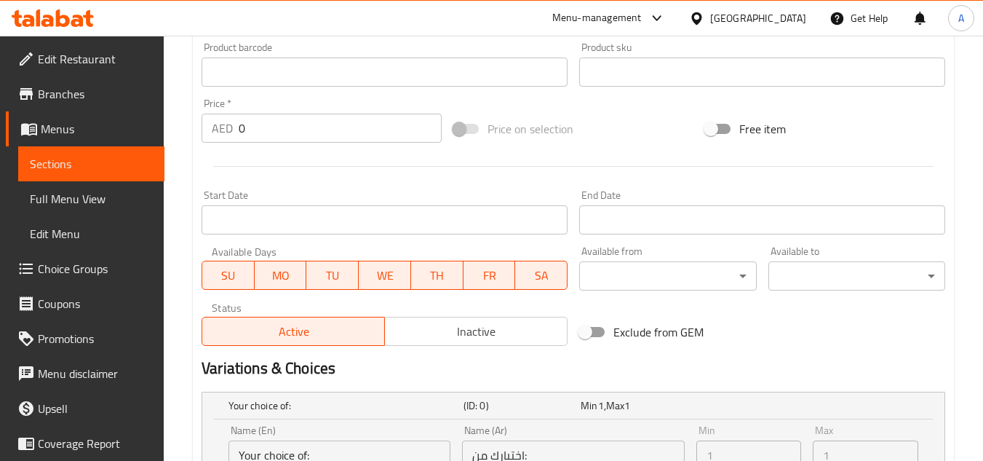
scroll to position [309, 0]
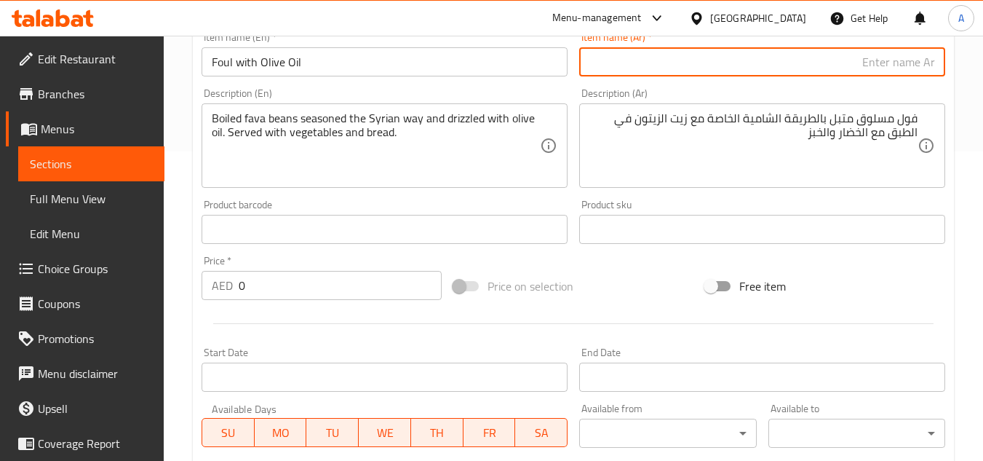
click at [921, 48] on input "text" at bounding box center [762, 61] width 366 height 29
paste input "صحن فول بزيت (وسط)"
drag, startPoint x: 863, startPoint y: 68, endPoint x: 798, endPoint y: 59, distance: 65.4
click at [811, 60] on input "صحن فول بزيت (وسط)" at bounding box center [762, 61] width 366 height 29
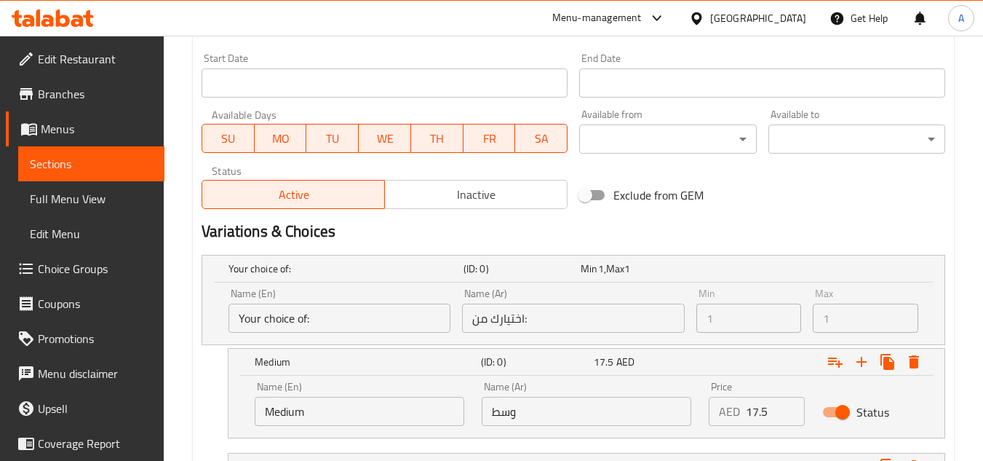
scroll to position [746, 0]
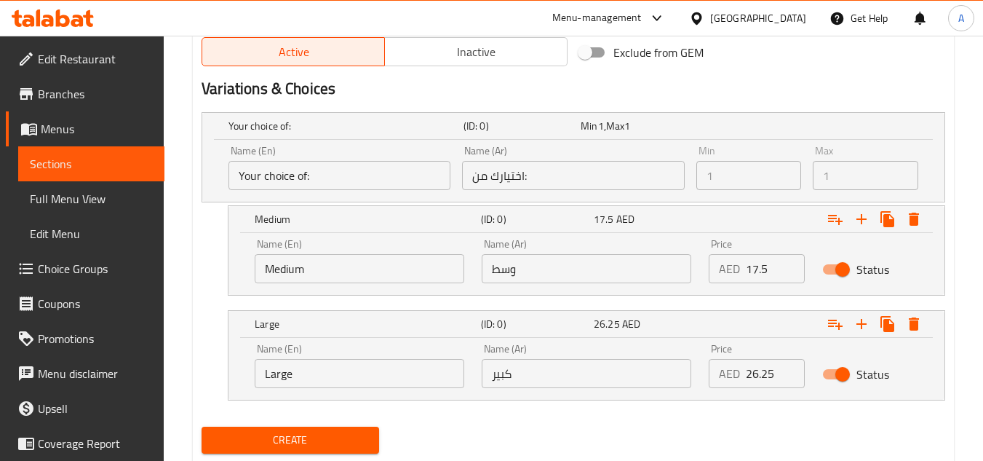
type input "صحن فول بزيت"
click at [336, 448] on span "Create" at bounding box center [290, 440] width 154 height 18
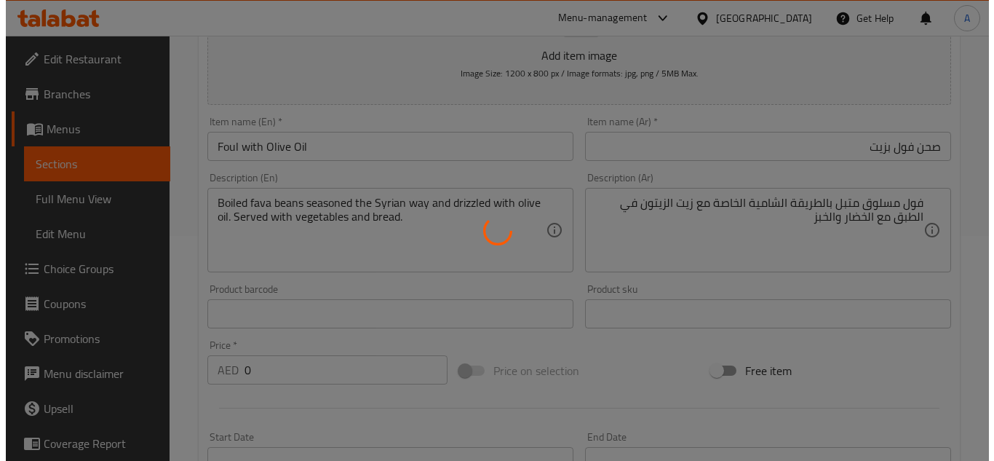
scroll to position [0, 0]
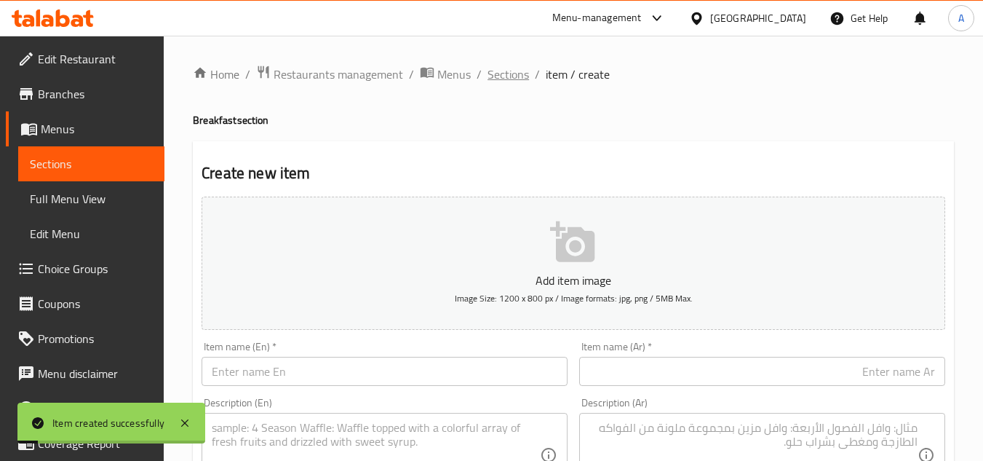
click at [516, 81] on span "Sections" at bounding box center [508, 74] width 41 height 17
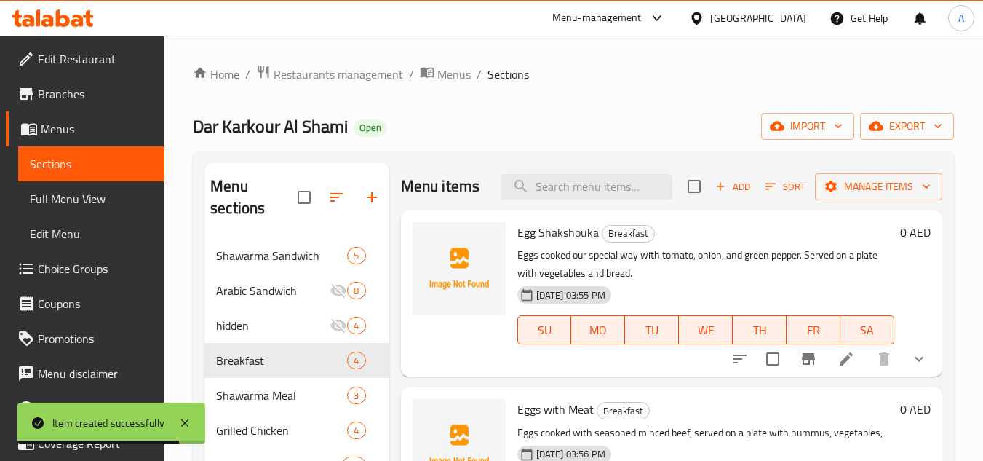
click at [886, 103] on div "Home / Restaurants management / Menus / Sections [PERSON_NAME] [PERSON_NAME] Op…" at bounding box center [573, 457] width 761 height 785
click at [895, 117] on span "export" at bounding box center [907, 126] width 71 height 18
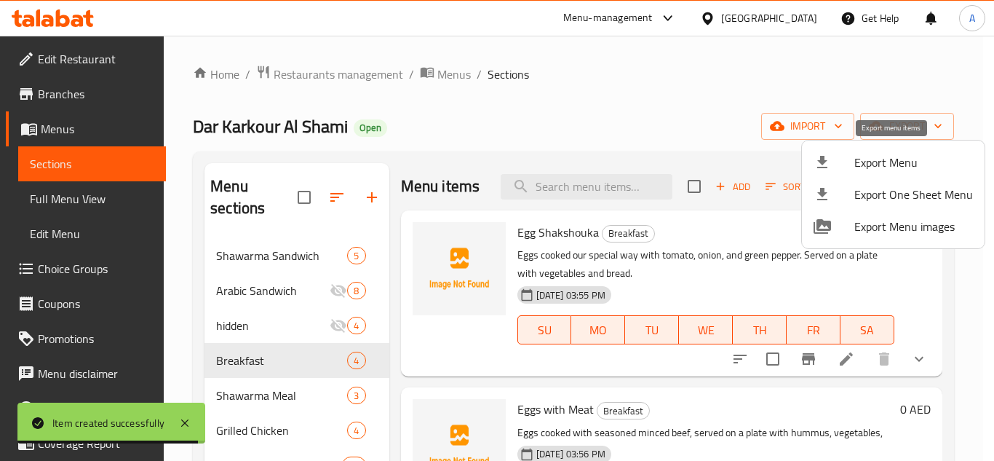
click at [850, 169] on div at bounding box center [834, 162] width 41 height 17
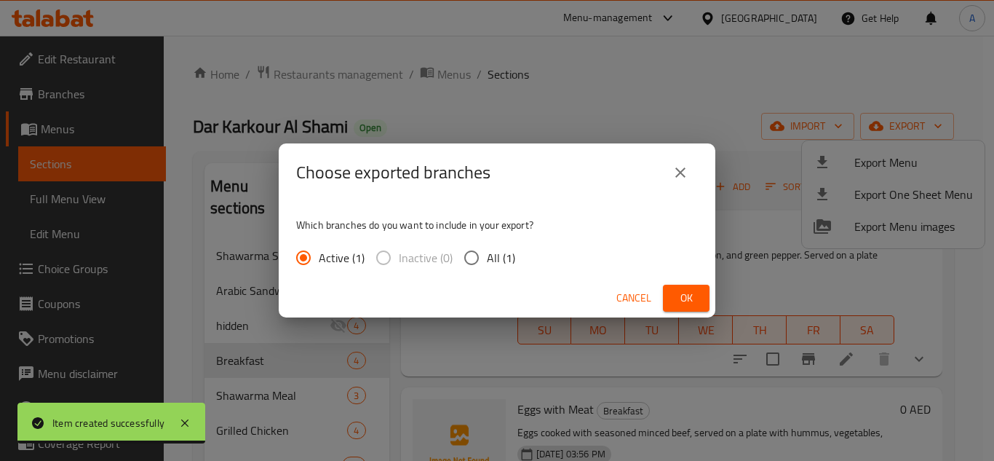
click at [477, 264] on input "All (1)" at bounding box center [471, 257] width 31 height 31
radio input "true"
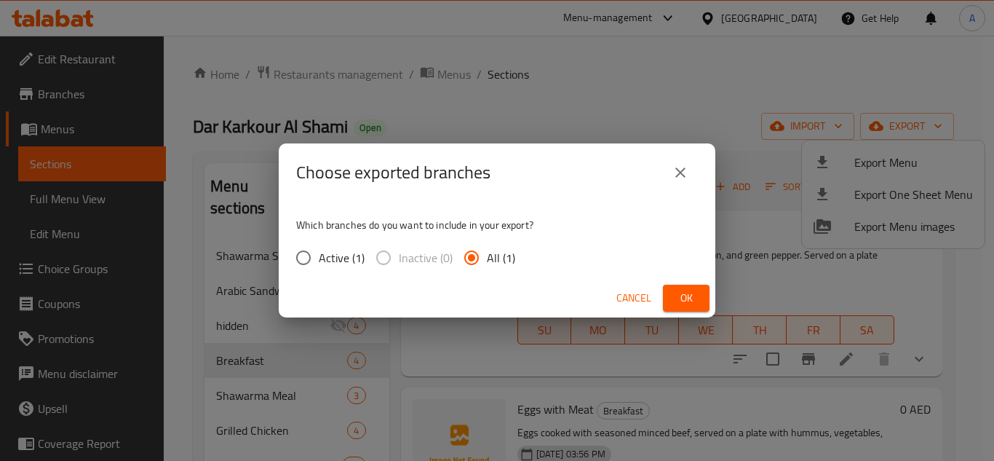
click at [684, 293] on span "Ok" at bounding box center [686, 298] width 23 height 18
